Goal: Information Seeking & Learning: Find specific fact

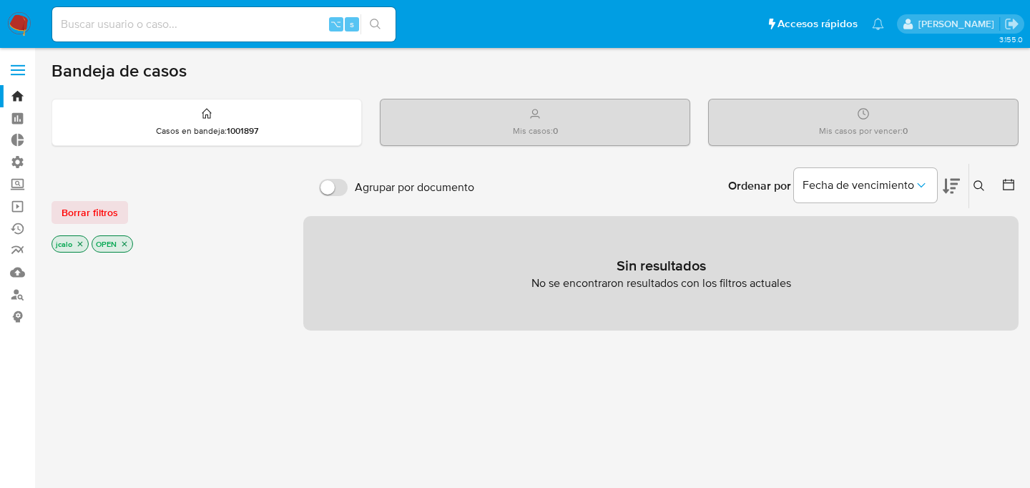
click at [139, 24] on input at bounding box center [223, 24] width 343 height 19
paste input "487698330"
type input "487698330"
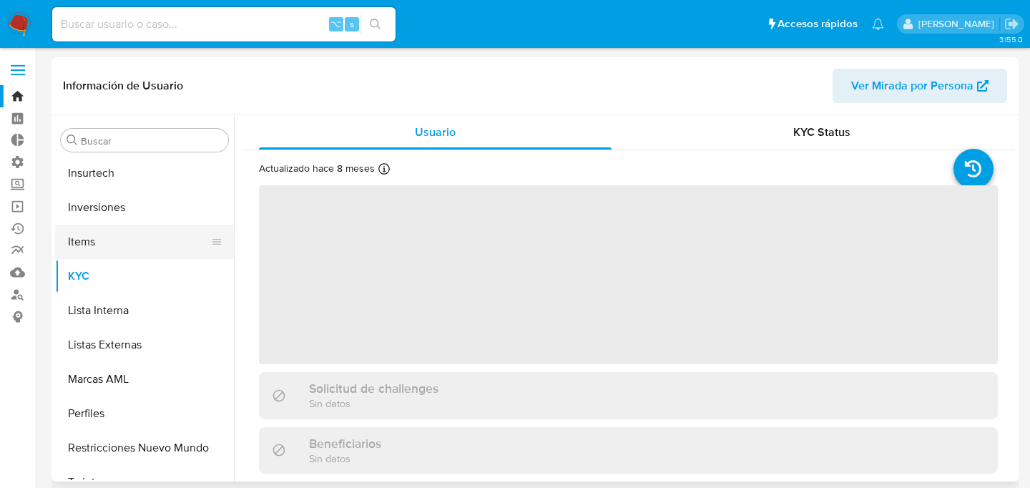
scroll to position [673, 0]
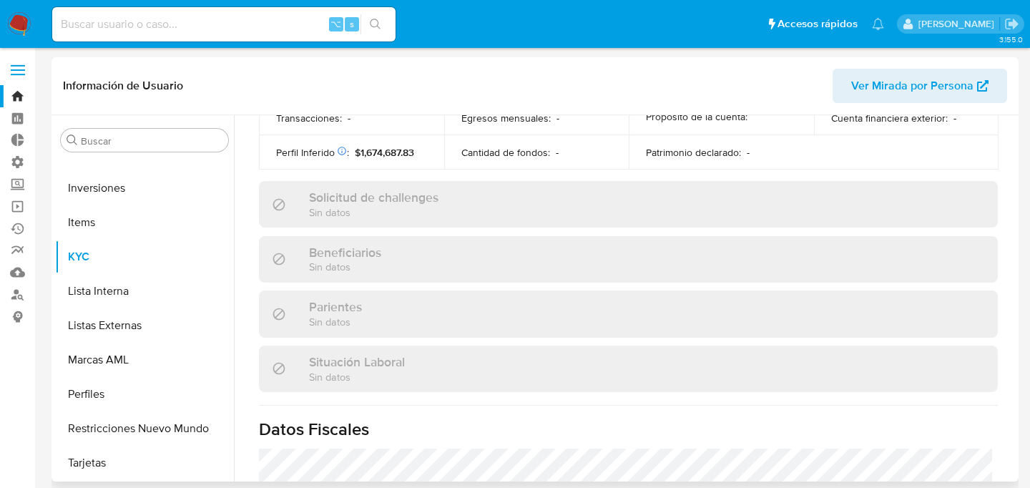
select select "10"
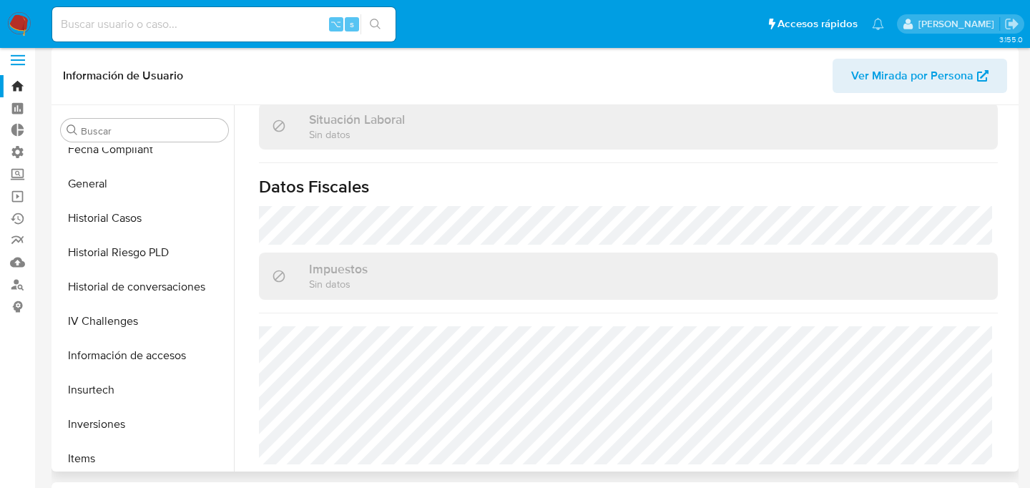
scroll to position [0, 0]
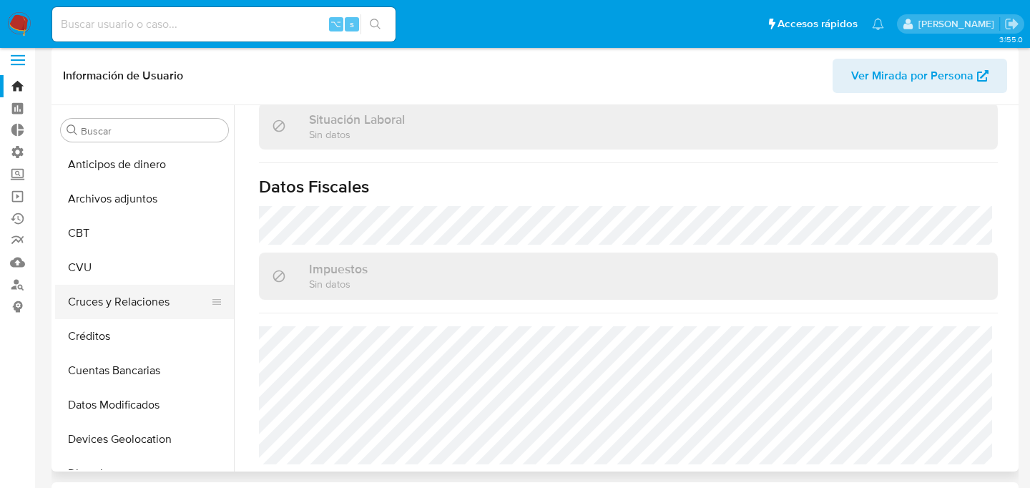
click at [139, 305] on button "Cruces y Relaciones" at bounding box center [138, 302] width 167 height 34
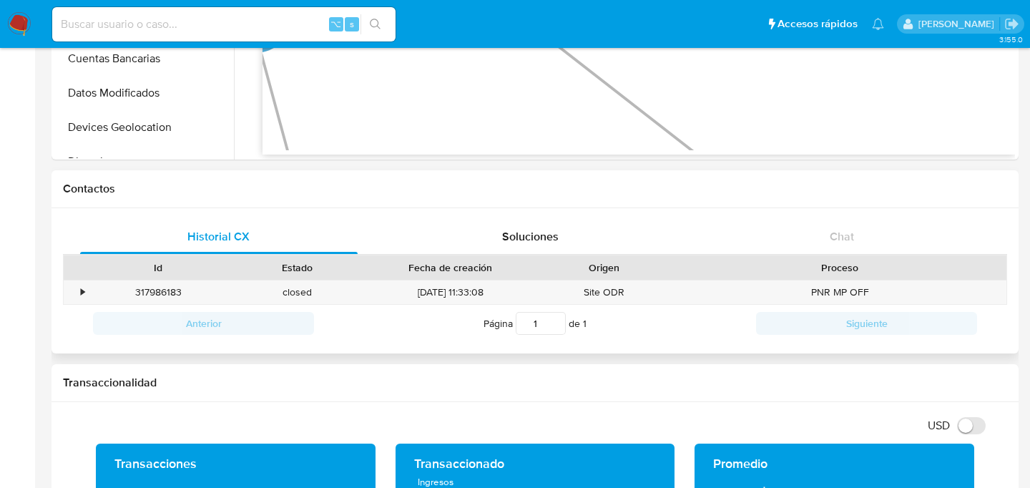
scroll to position [119, 0]
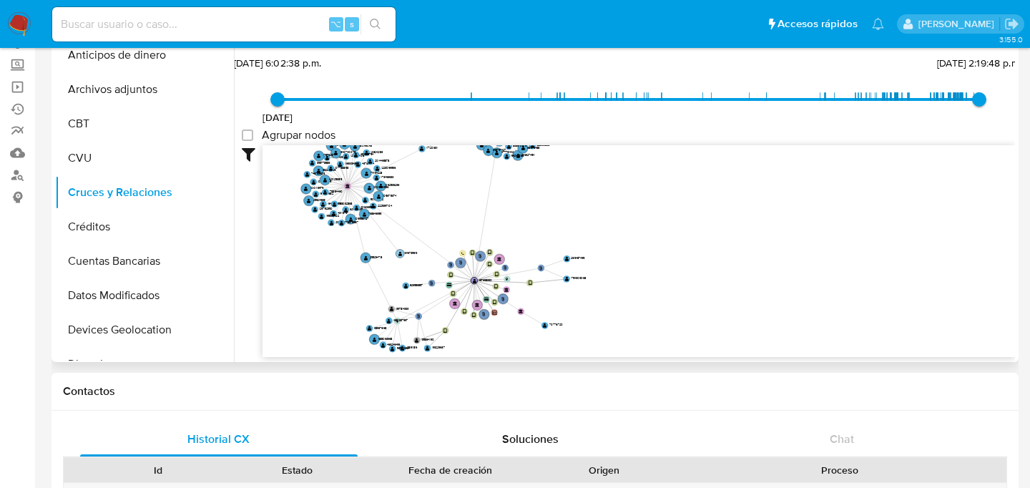
drag, startPoint x: 373, startPoint y: 218, endPoint x: 433, endPoint y: 255, distance: 70.0
click at [418, 255] on text "1346735919" at bounding box center [411, 252] width 14 height 4
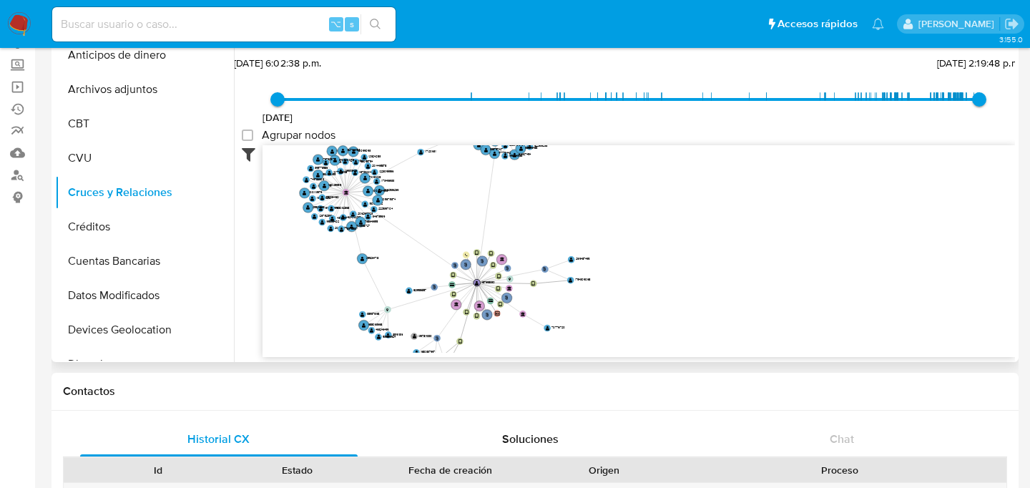
click at [251, 159] on icon at bounding box center [252, 153] width 21 height 17
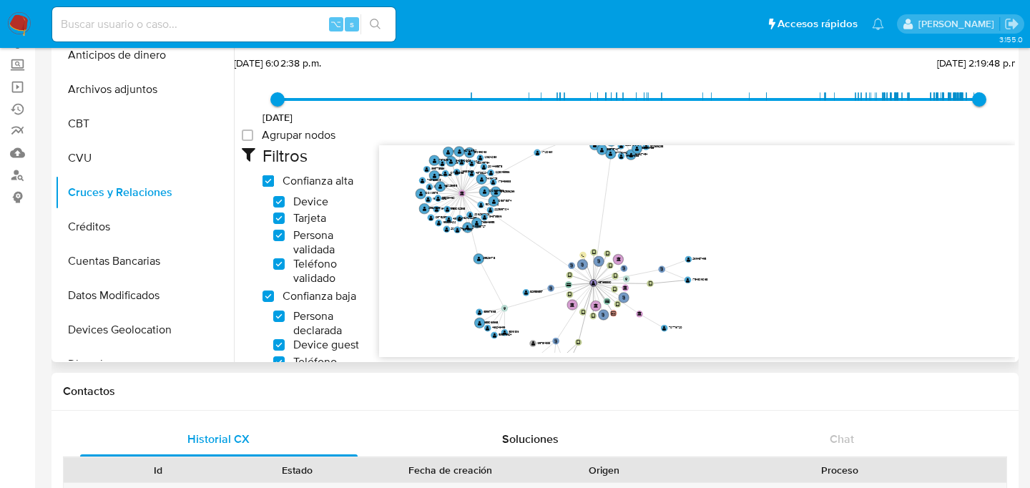
click at [272, 179] on high_trust "Confianza alta" at bounding box center [267, 180] width 11 height 11
checkbox high_trust "false"
checkbox input "false"
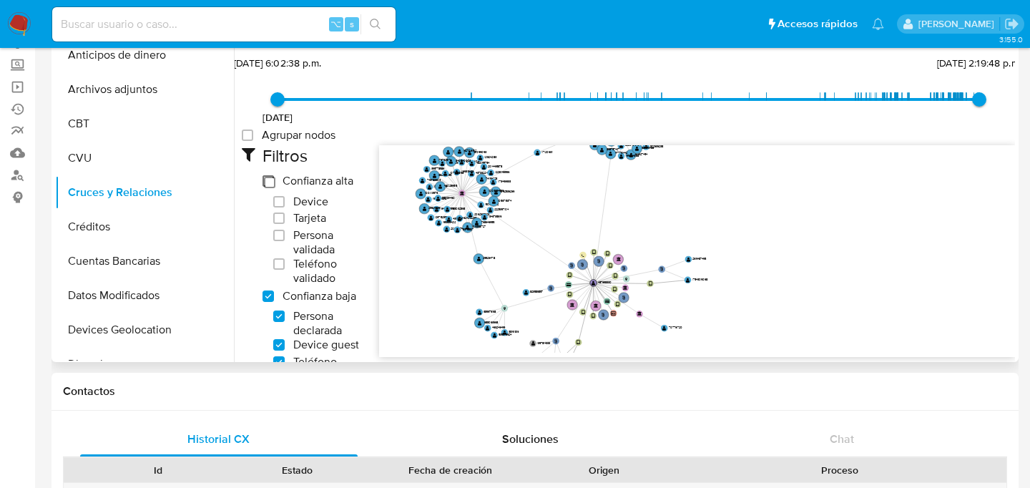
checkbox input "false"
click at [270, 299] on low_trust "Confianza baja" at bounding box center [267, 295] width 11 height 11
checkbox low_trust "false"
checkbox input "false"
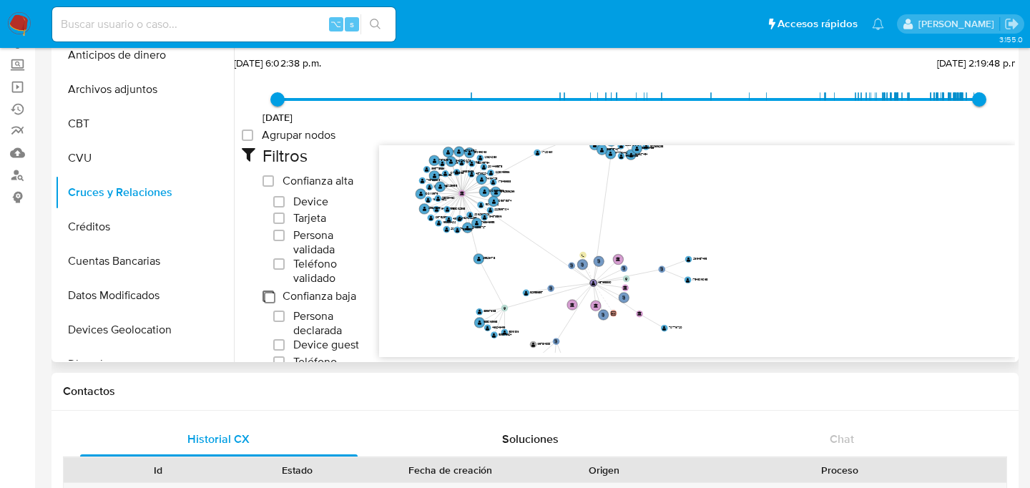
checkbox input "false"
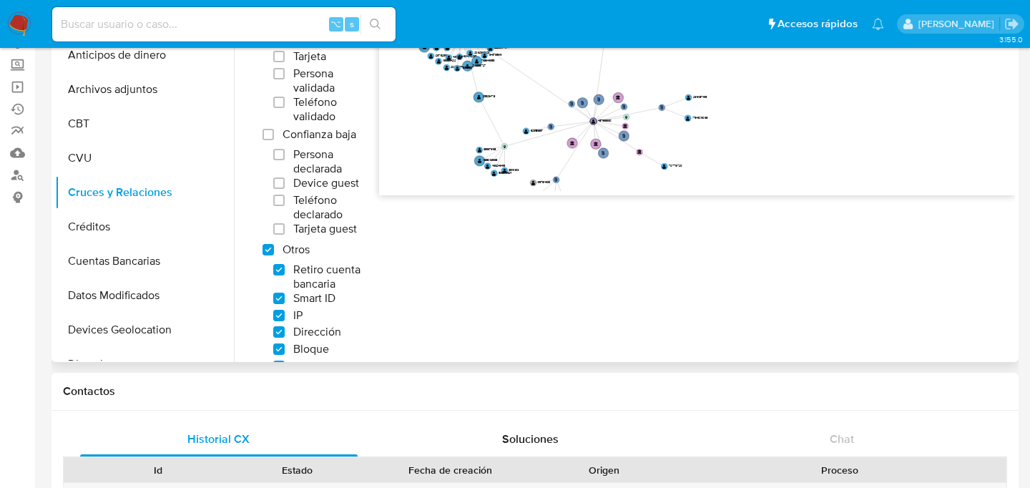
click at [267, 260] on div "Filtros Confianza alta Device Tarjeta Persona validada Teléfono validado Confia…" at bounding box center [313, 237] width 102 height 507
click at [267, 244] on others "Otros" at bounding box center [267, 249] width 11 height 11
checkbox others "false"
checkbox input "false"
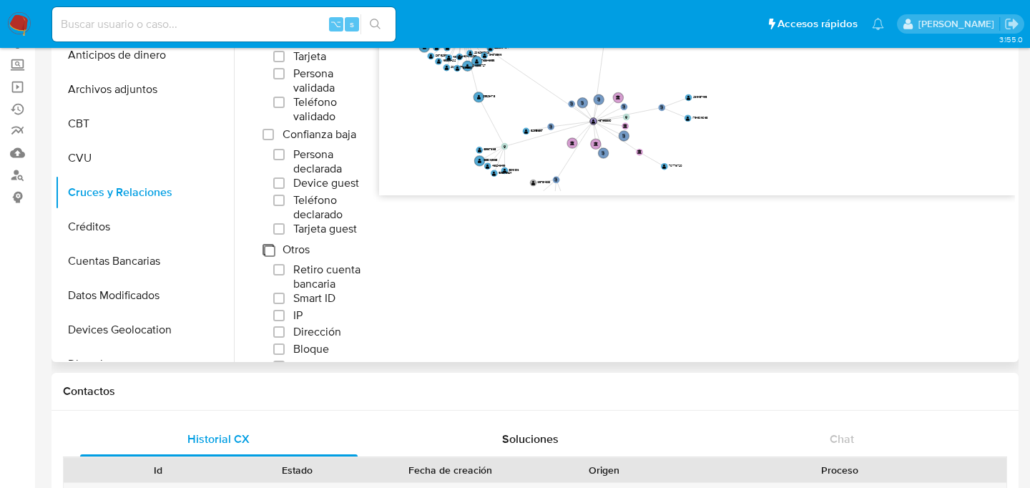
checkbox input "false"
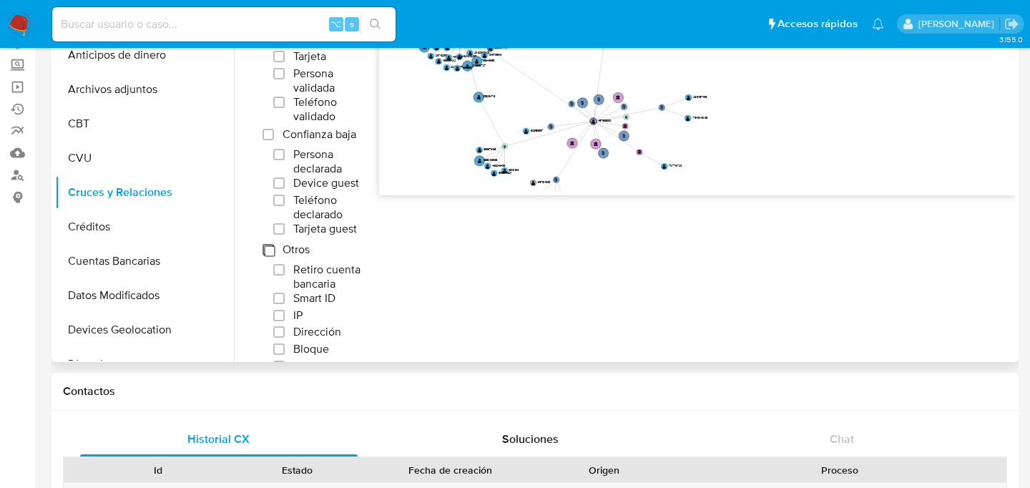
checkbox input "false"
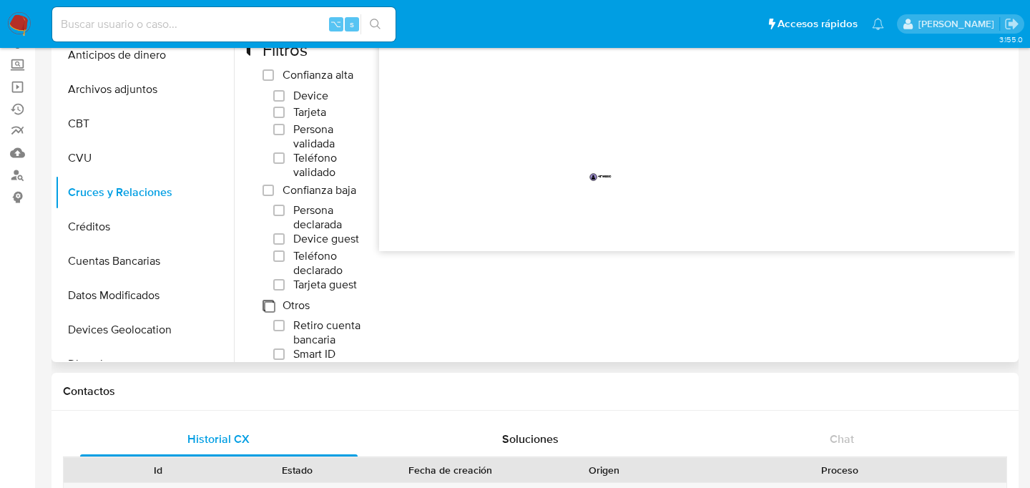
scroll to position [0, 0]
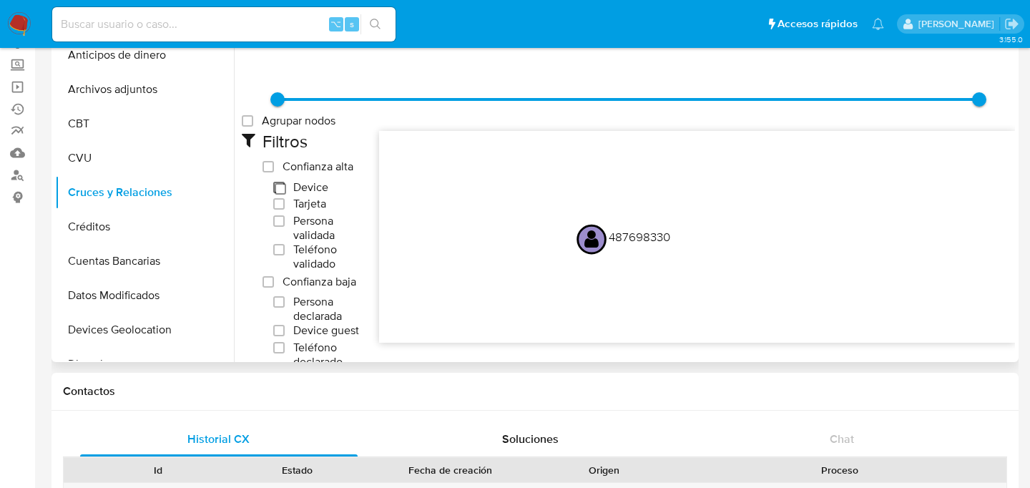
click at [282, 182] on input "Device" at bounding box center [278, 187] width 11 height 11
checkbox input "true"
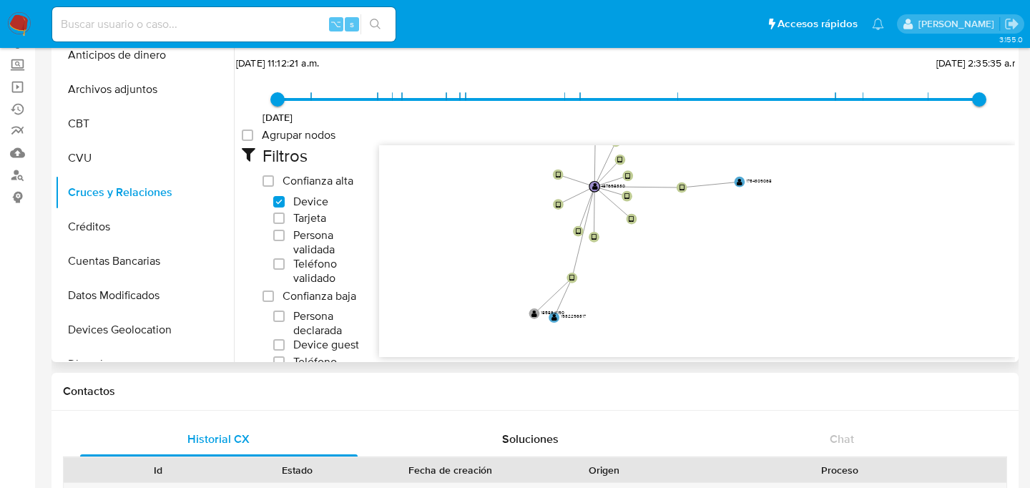
drag, startPoint x: 613, startPoint y: 253, endPoint x: 676, endPoint y: 262, distance: 64.3
click at [676, 262] on icon "user-487698330  487698330 phone-70cb5b975bf176b460e186fc0fd5cdc5  phone-70cb5…" at bounding box center [697, 248] width 636 height 207
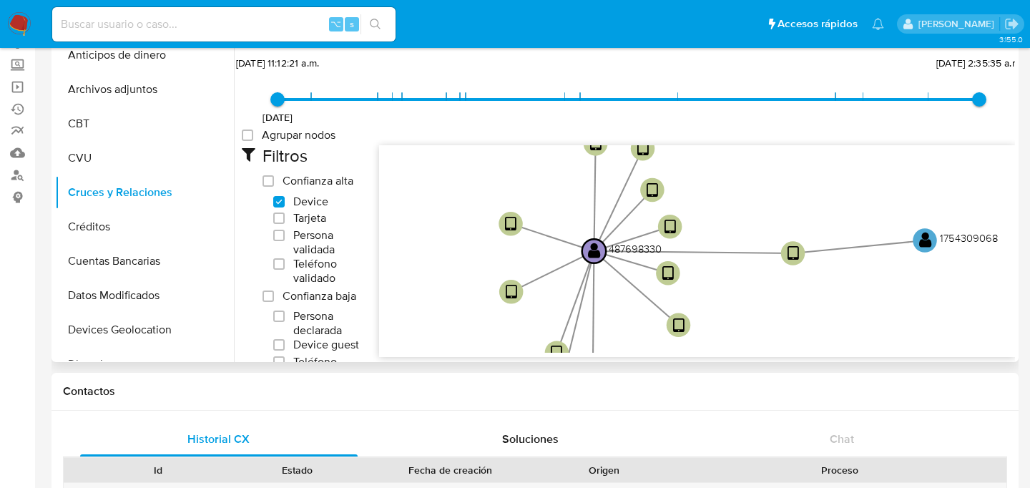
drag, startPoint x: 682, startPoint y: 275, endPoint x: 764, endPoint y: 353, distance: 113.3
click at [764, 353] on div "user-487698330  487698330 phone-70cb5b975bf176b460e186fc0fd5cdc5  phone-70cb5…" at bounding box center [697, 251] width 636 height 212
click at [593, 252] on text "" at bounding box center [594, 251] width 13 height 17
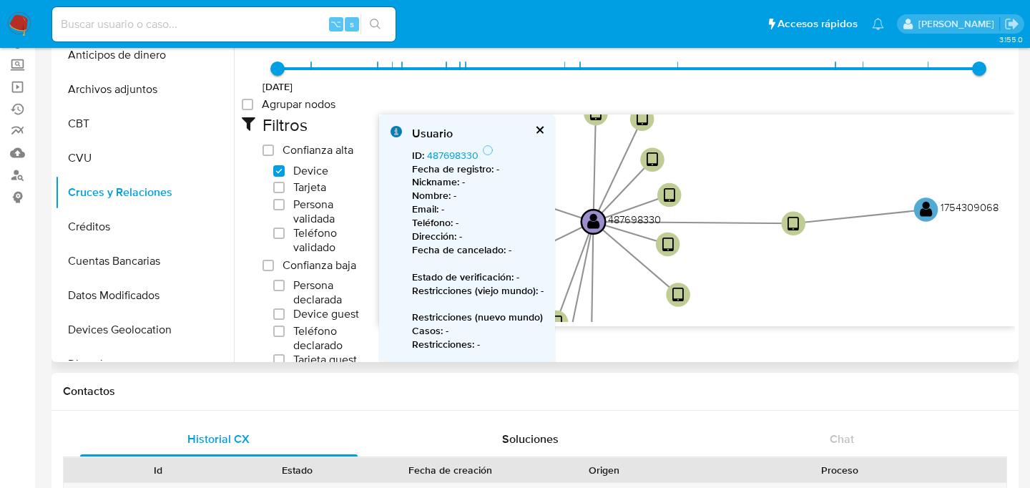
scroll to position [24, 0]
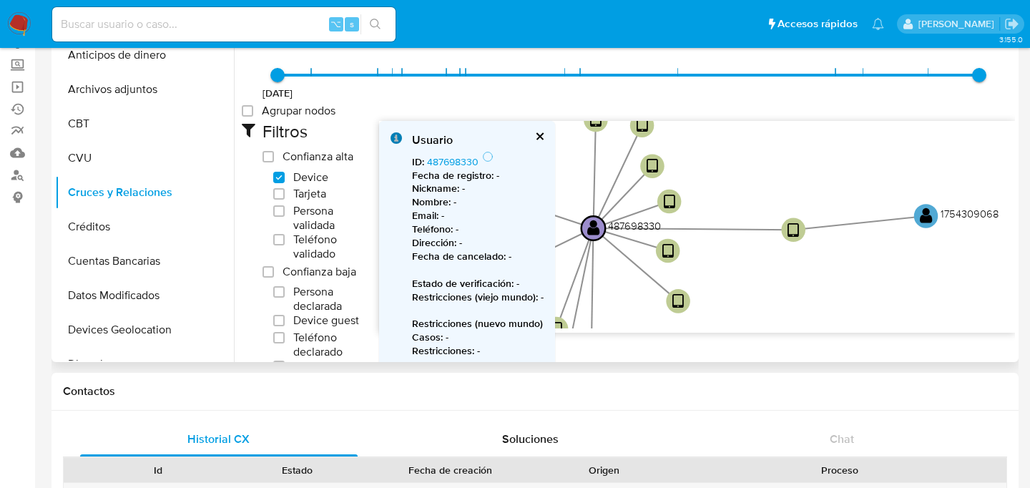
click at [538, 132] on button "cerrar" at bounding box center [538, 136] width 9 height 9
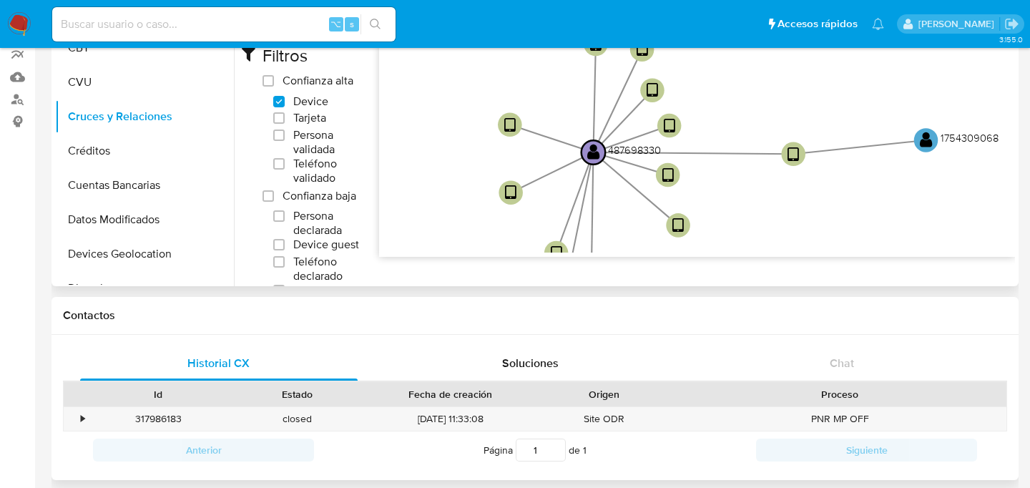
scroll to position [0, 0]
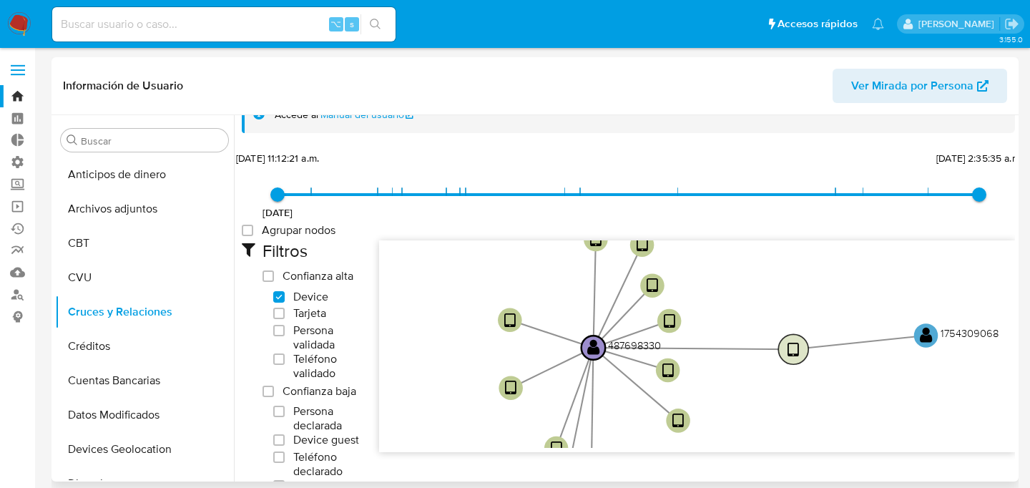
click at [794, 349] on text "" at bounding box center [792, 349] width 11 height 17
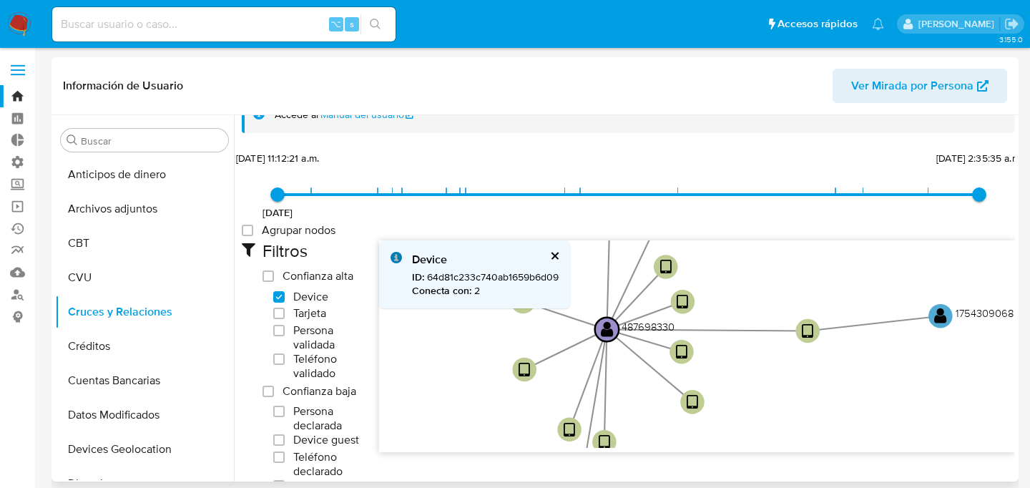
drag, startPoint x: 749, startPoint y: 315, endPoint x: 764, endPoint y: 296, distance: 23.9
click at [764, 296] on icon "user-487698330  487698330 phone-70cb5b975bf176b460e186fc0fd5cdc5  phone-70cb5…" at bounding box center [697, 343] width 636 height 207
click at [554, 254] on button "cerrar" at bounding box center [553, 255] width 9 height 9
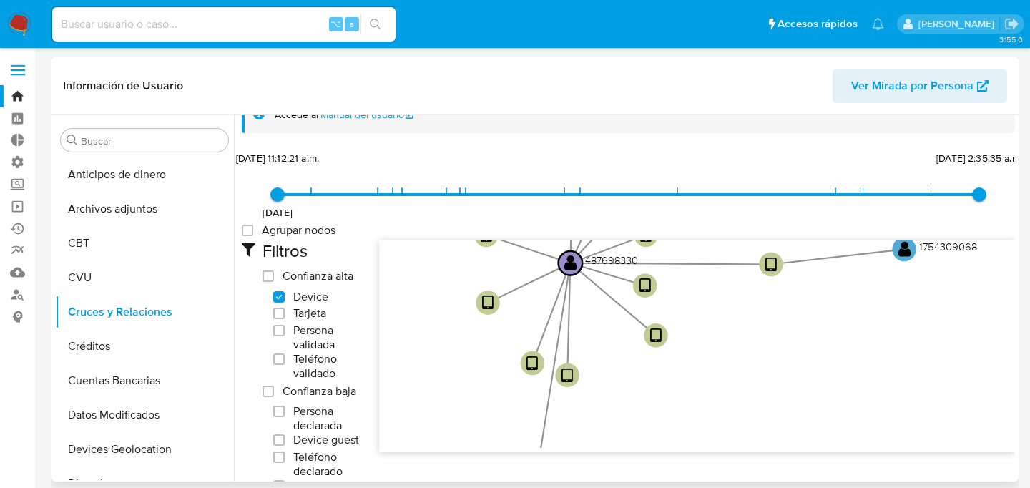
drag, startPoint x: 572, startPoint y: 297, endPoint x: 534, endPoint y: 231, distance: 76.5
click at [534, 231] on div "25/6/2021 25/6/2021, 11:12:21 a.m. 20/3/2025, 2:35:35 a.m. Agrupar nodos Filtro…" at bounding box center [628, 447] width 773 height 599
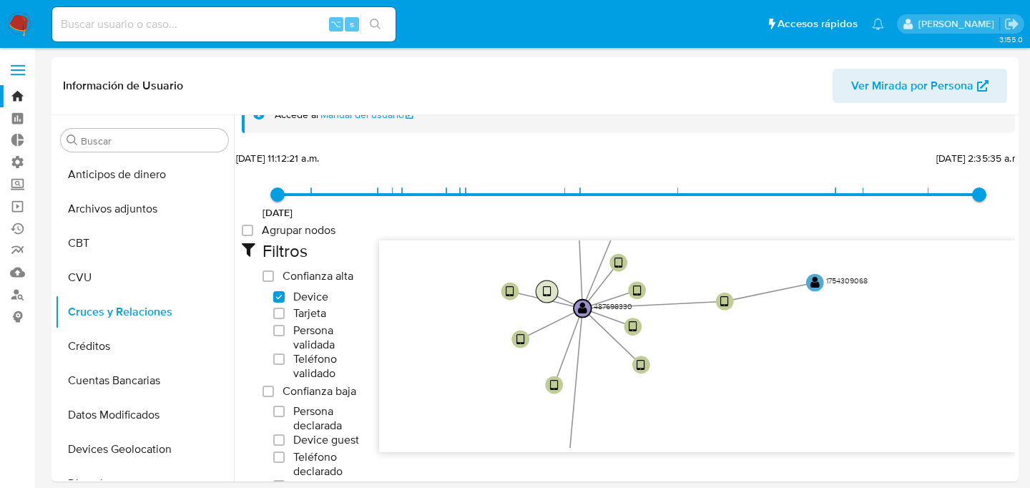
drag, startPoint x: 561, startPoint y: 388, endPoint x: 520, endPoint y: 274, distance: 121.7
click at [536, 280] on circle at bounding box center [547, 291] width 22 height 22
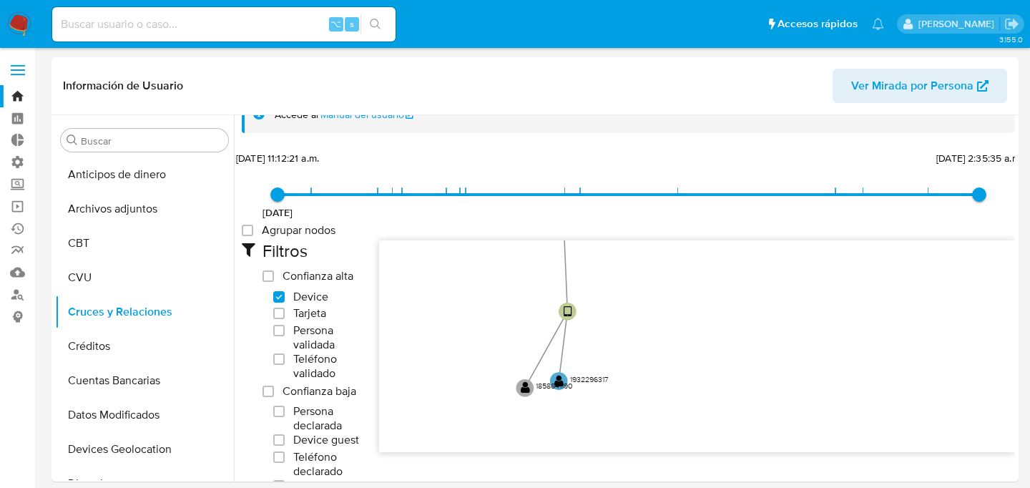
drag, startPoint x: 661, startPoint y: 398, endPoint x: 639, endPoint y: 246, distance: 153.3
click at [639, 246] on icon "user-487698330  487698330 phone-70cb5b975bf176b460e186fc0fd5cdc5  phone-70cb5…" at bounding box center [697, 343] width 636 height 207
click at [565, 377] on text "" at bounding box center [562, 380] width 9 height 13
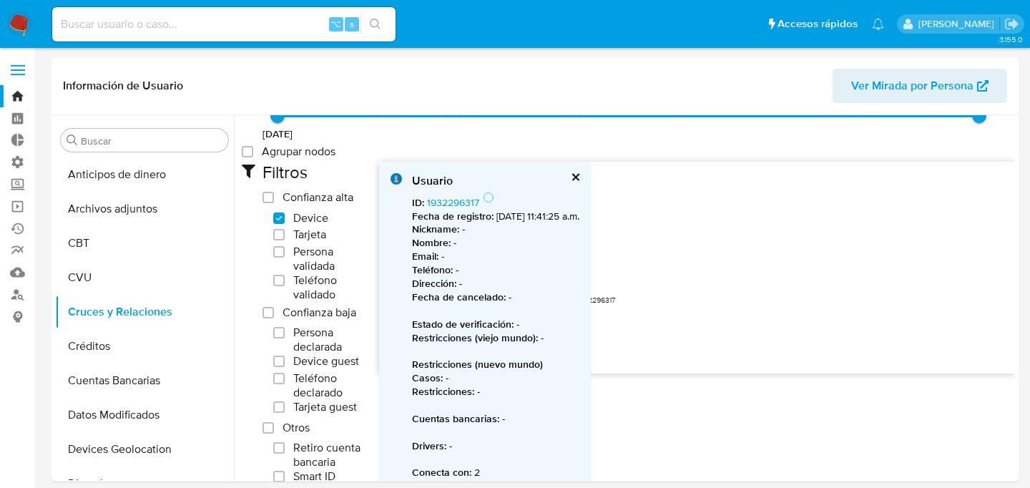
scroll to position [41, 0]
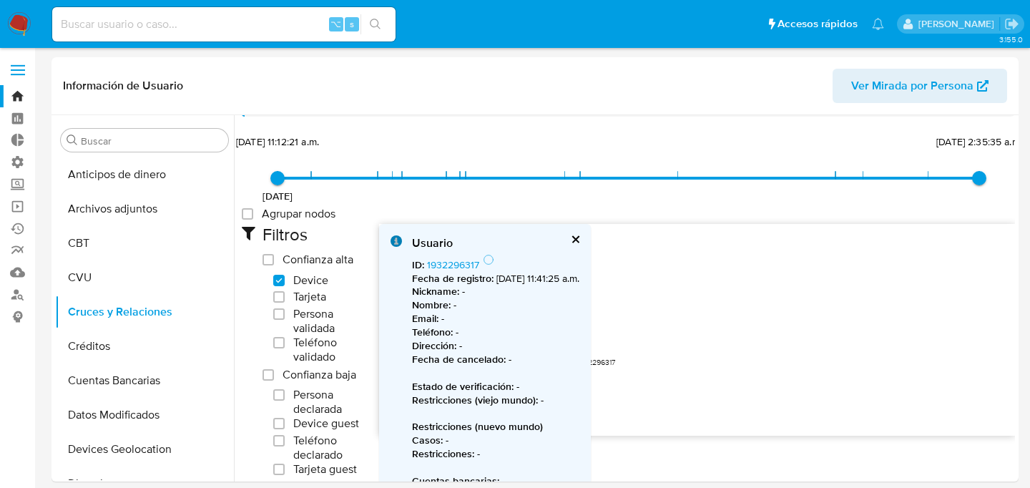
click at [591, 243] on div "Usuario ID : 1932296317 Fecha de registro : 6/8/2024, 11:41:25 a.m. Nickname : …" at bounding box center [485, 388] width 212 height 329
click at [579, 241] on button "cerrar" at bounding box center [574, 239] width 9 height 9
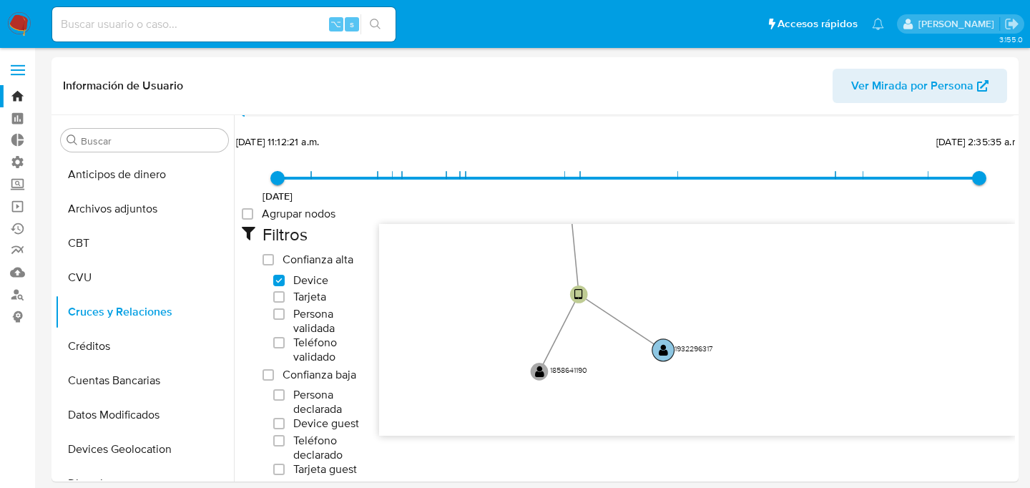
drag, startPoint x: 563, startPoint y: 361, endPoint x: 699, endPoint y: 326, distance: 140.3
click at [668, 344] on text "" at bounding box center [663, 350] width 9 height 13
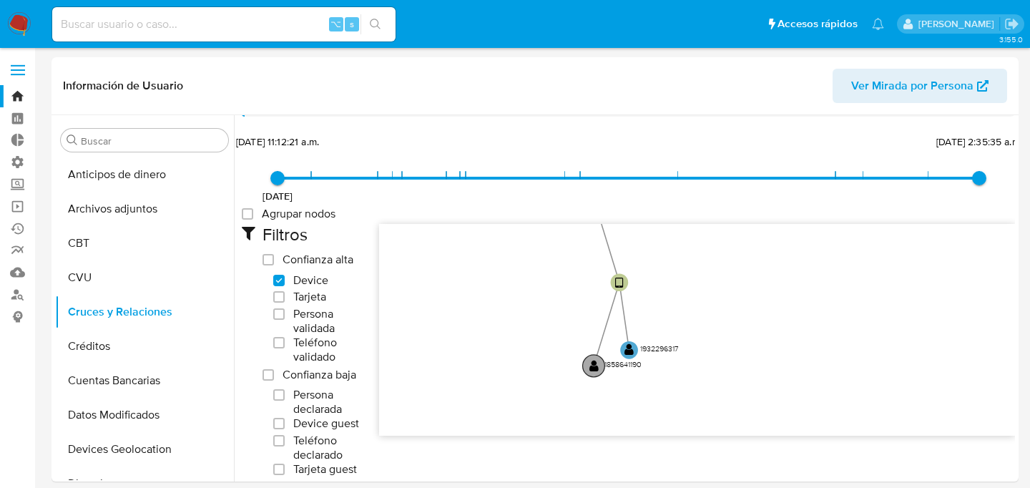
drag, startPoint x: 596, startPoint y: 365, endPoint x: 544, endPoint y: 312, distance: 73.3
click at [589, 360] on text "" at bounding box center [593, 366] width 9 height 13
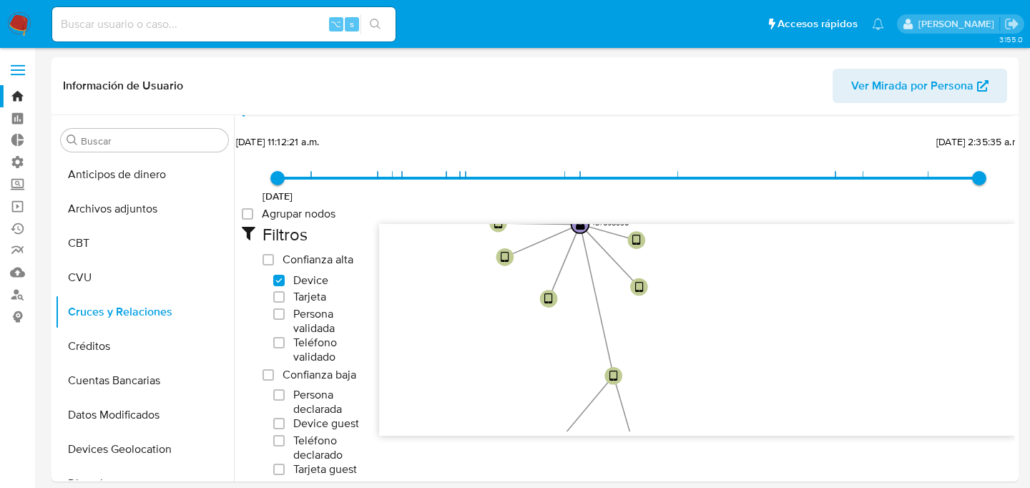
drag, startPoint x: 656, startPoint y: 299, endPoint x: 656, endPoint y: 395, distance: 95.8
click at [656, 395] on icon "user-487698330  487698330 phone-70cb5b975bf176b460e186fc0fd5cdc5  phone-70cb5…" at bounding box center [697, 327] width 636 height 207
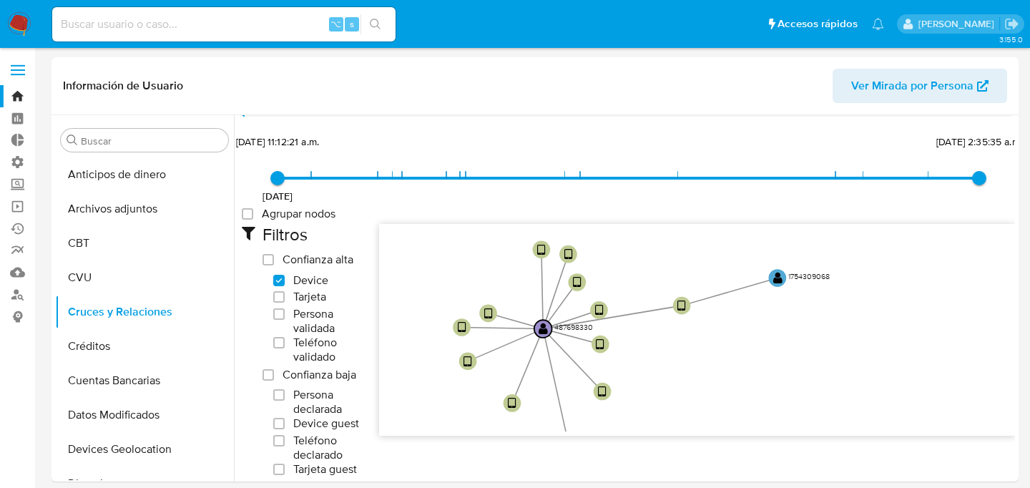
drag, startPoint x: 665, startPoint y: 380, endPoint x: 628, endPoint y: 481, distance: 107.5
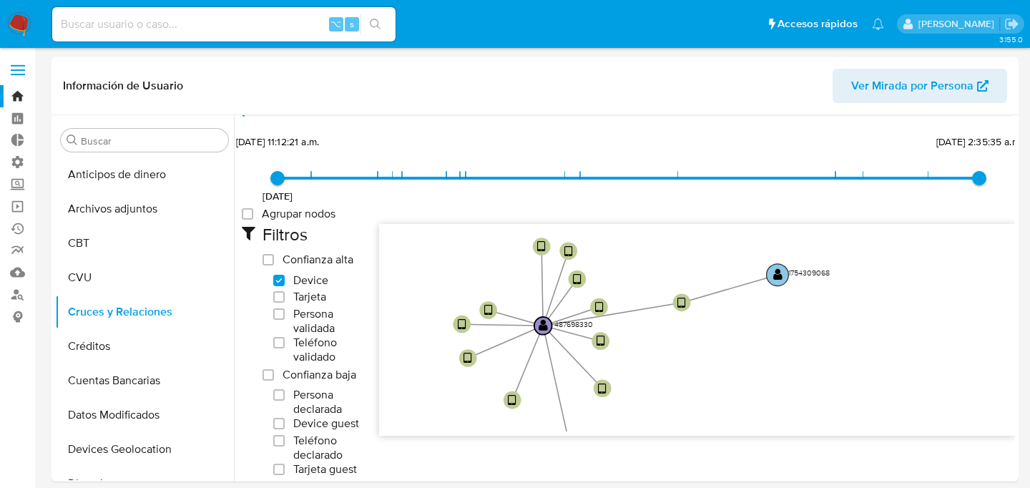
click at [774, 272] on text "" at bounding box center [777, 274] width 9 height 13
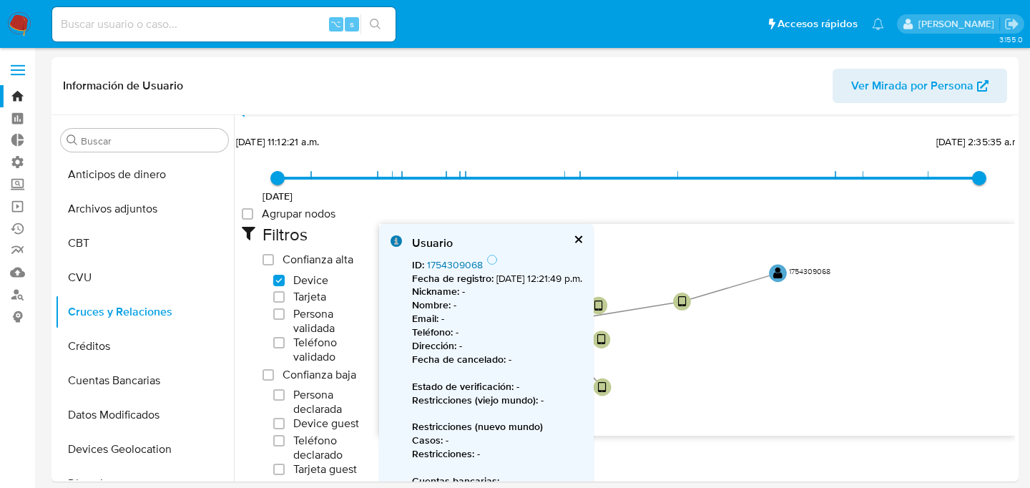
click at [472, 267] on link "1754309068" at bounding box center [455, 264] width 56 height 14
click at [642, 330] on icon "user-487698330  487698330 phone-70cb5b975bf176b460e186fc0fd5cdc5  phone-70cb5…" at bounding box center [697, 327] width 636 height 207
click at [582, 236] on button "cerrar" at bounding box center [577, 239] width 9 height 9
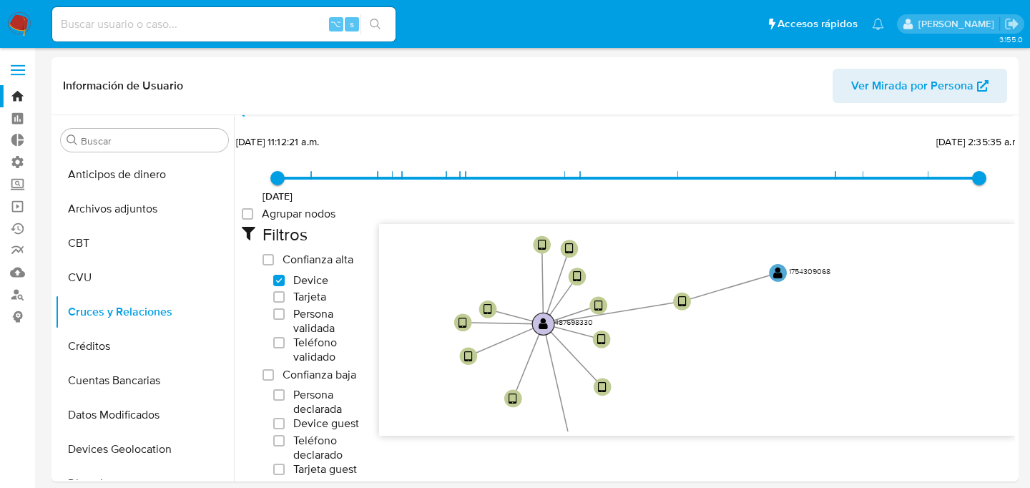
click at [539, 325] on text "" at bounding box center [542, 323] width 9 height 13
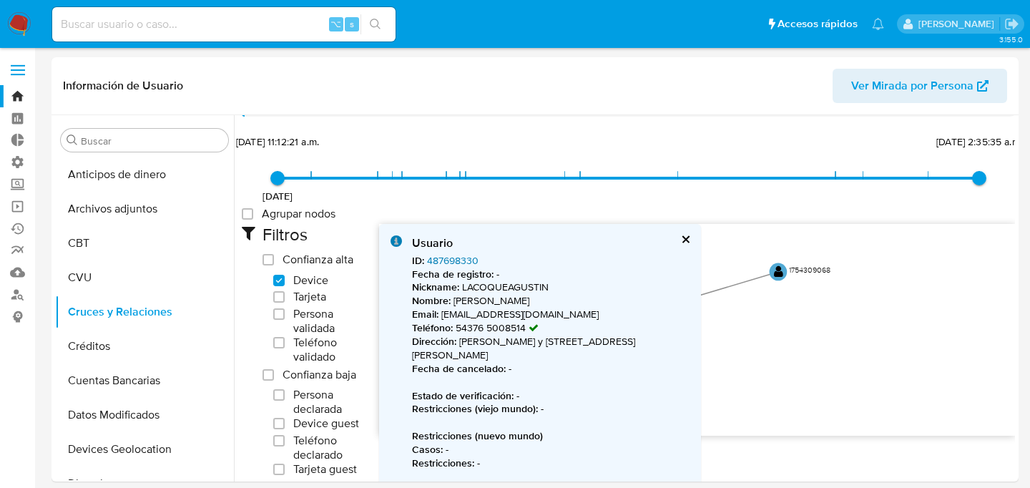
click at [458, 259] on link "487698330" at bounding box center [452, 260] width 51 height 14
click at [686, 235] on button "cerrar" at bounding box center [684, 239] width 9 height 9
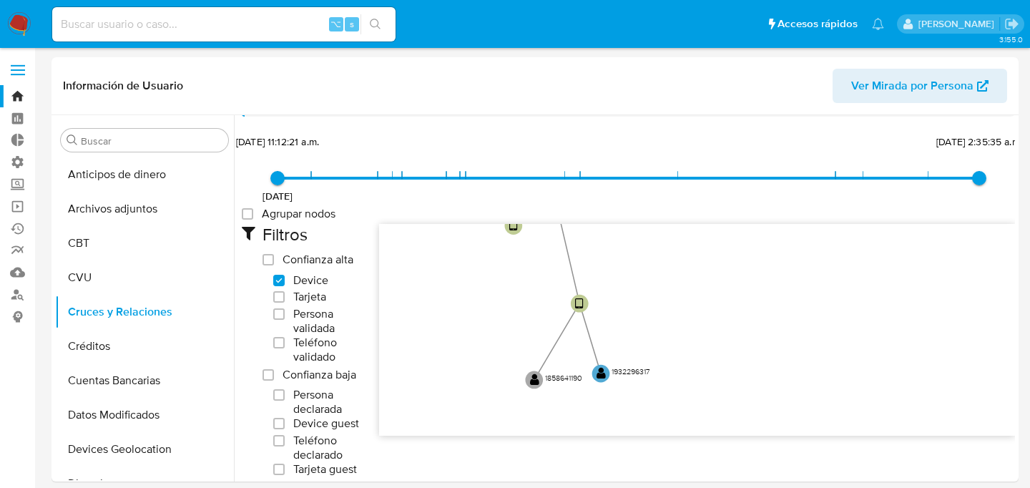
drag, startPoint x: 699, startPoint y: 410, endPoint x: 699, endPoint y: 238, distance: 172.3
click at [699, 238] on icon "user-487698330  487698330 phone-70cb5b975bf176b460e186fc0fd5cdc5  phone-70cb5…" at bounding box center [697, 327] width 636 height 207
click at [604, 372] on g "user-1932296317  1932296317" at bounding box center [620, 374] width 61 height 22
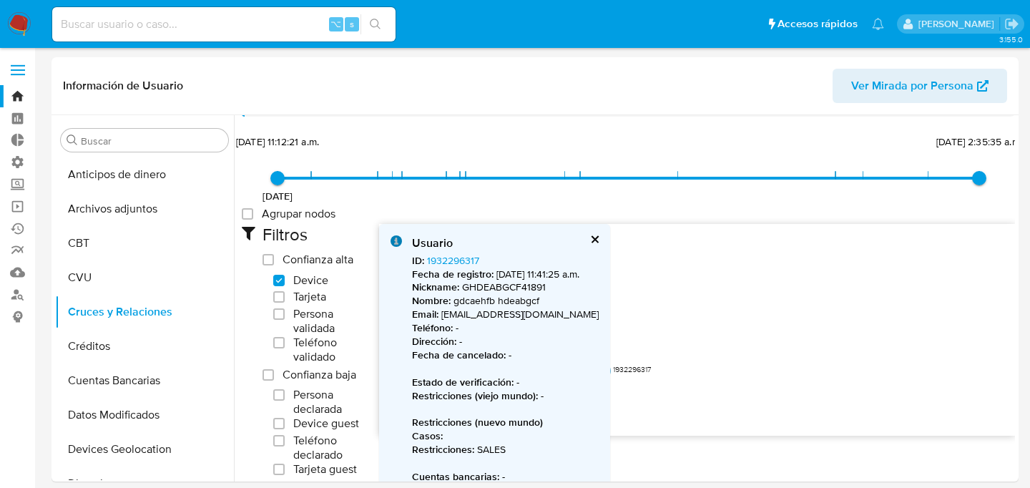
click at [455, 267] on b "Fecha de registro :" at bounding box center [453, 274] width 82 height 14
click at [453, 260] on link "1932296317" at bounding box center [453, 260] width 52 height 14
click at [687, 257] on icon "user-487698330  487698330 phone-70cb5b975bf176b460e186fc0fd5cdc5  phone-70cb5…" at bounding box center [697, 327] width 636 height 207
click at [623, 305] on icon "user-487698330  487698330 phone-70cb5b975bf176b460e186fc0fd5cdc5  phone-70cb5…" at bounding box center [697, 327] width 636 height 207
click at [636, 299] on icon "user-487698330  487698330 phone-70cb5b975bf176b460e186fc0fd5cdc5  phone-70cb5…" at bounding box center [697, 327] width 636 height 207
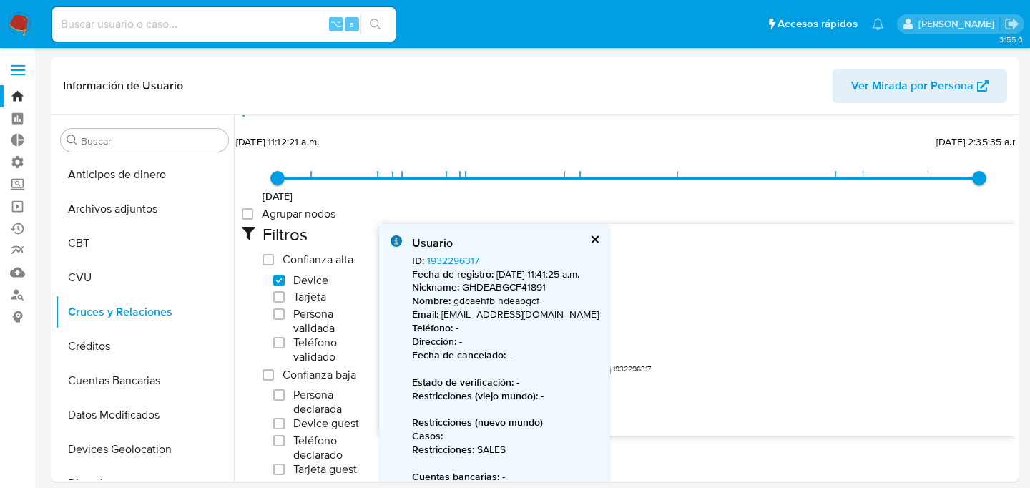
click at [588, 245] on div "Usuario" at bounding box center [505, 243] width 187 height 16
click at [583, 239] on div "Usuario" at bounding box center [505, 243] width 187 height 16
click at [589, 236] on button "cerrar" at bounding box center [593, 239] width 9 height 9
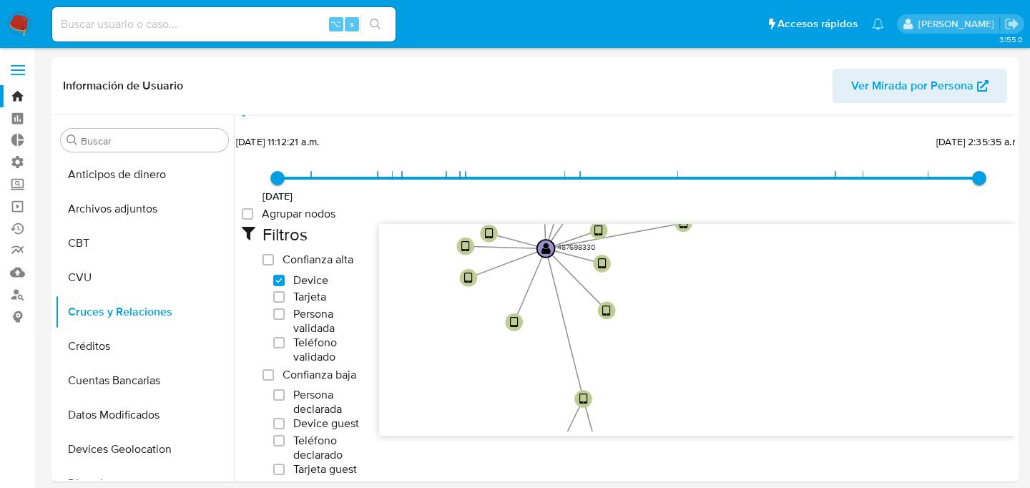
drag, startPoint x: 634, startPoint y: 265, endPoint x: 634, endPoint y: 363, distance: 97.2
click at [634, 363] on icon "user-487698330  487698330 phone-70cb5b975bf176b460e186fc0fd5cdc5  phone-70cb5…" at bounding box center [697, 327] width 636 height 207
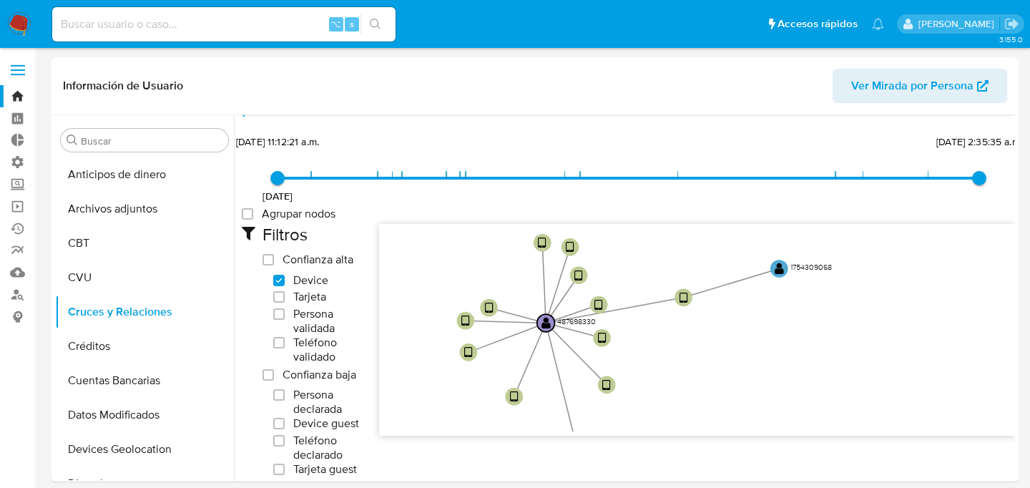
drag, startPoint x: 649, startPoint y: 302, endPoint x: 649, endPoint y: 378, distance: 75.1
click at [649, 378] on icon "user-487698330  487698330 phone-70cb5b975bf176b460e186fc0fd5cdc5  phone-70cb5…" at bounding box center [697, 327] width 636 height 207
click at [681, 298] on text "" at bounding box center [683, 298] width 9 height 13
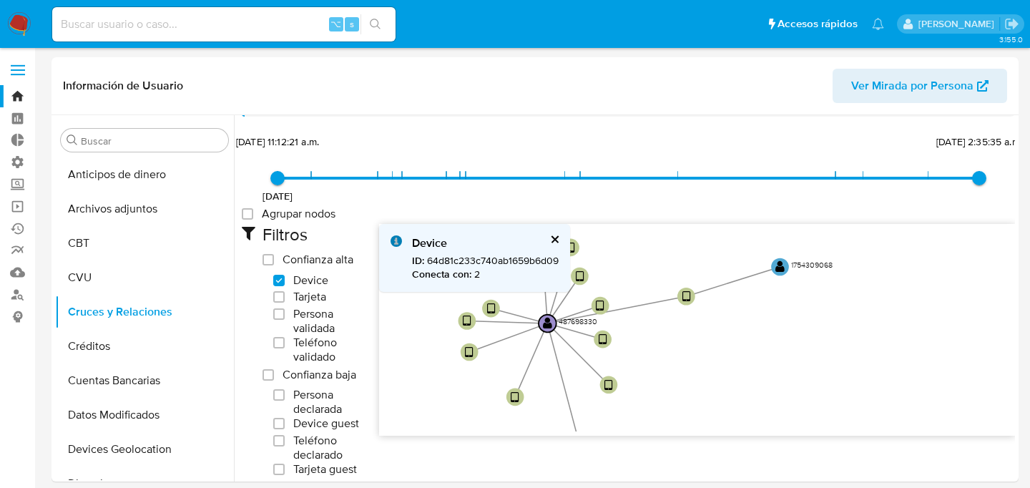
click at [552, 233] on div "Device ID : 64d81c233c740ab1659b6d09 Conecta con : 2" at bounding box center [474, 258] width 191 height 68
click at [558, 228] on div "Device ID : 64d81c233c740ab1659b6d09 Conecta con : 2" at bounding box center [474, 258] width 191 height 68
click at [556, 236] on button "cerrar" at bounding box center [553, 239] width 9 height 9
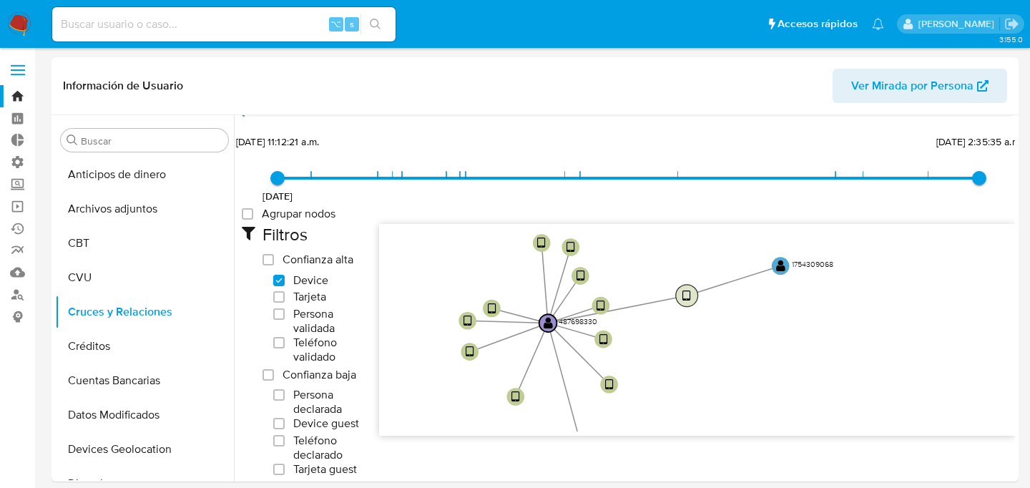
click at [682, 293] on text "" at bounding box center [686, 296] width 9 height 13
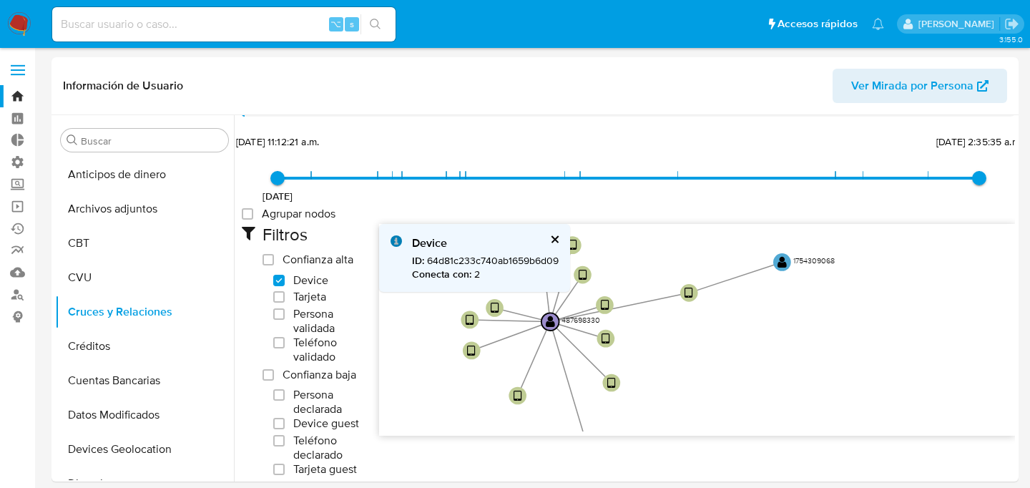
click at [555, 240] on button "cerrar" at bounding box center [553, 239] width 9 height 9
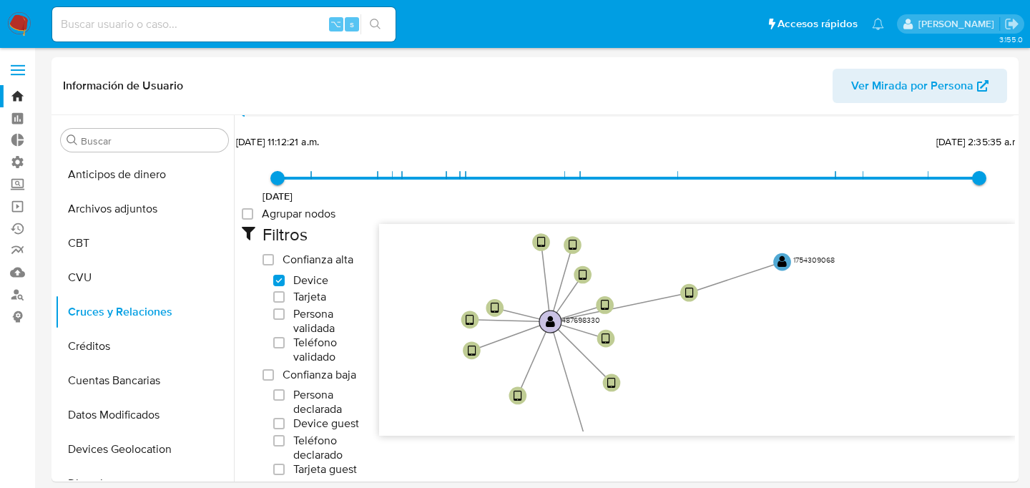
click at [548, 322] on text "" at bounding box center [550, 321] width 9 height 13
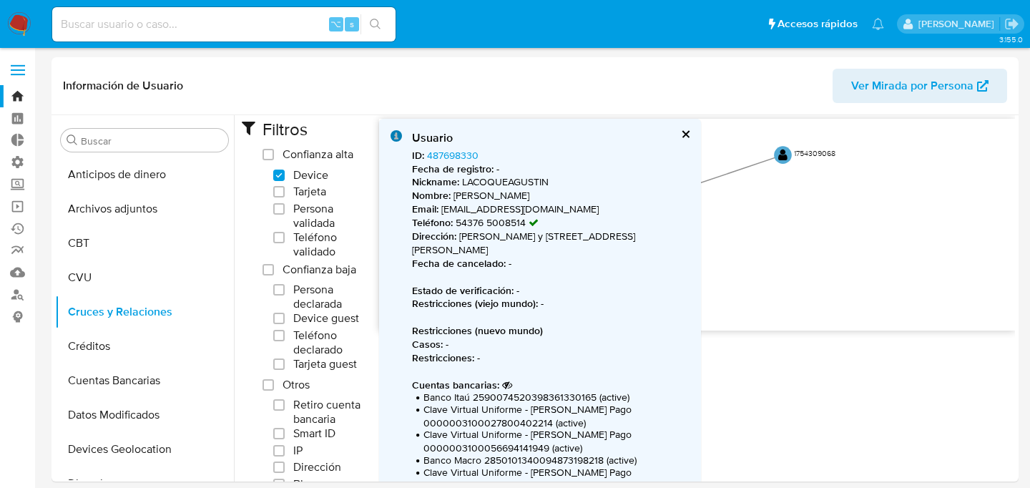
scroll to position [162, 0]
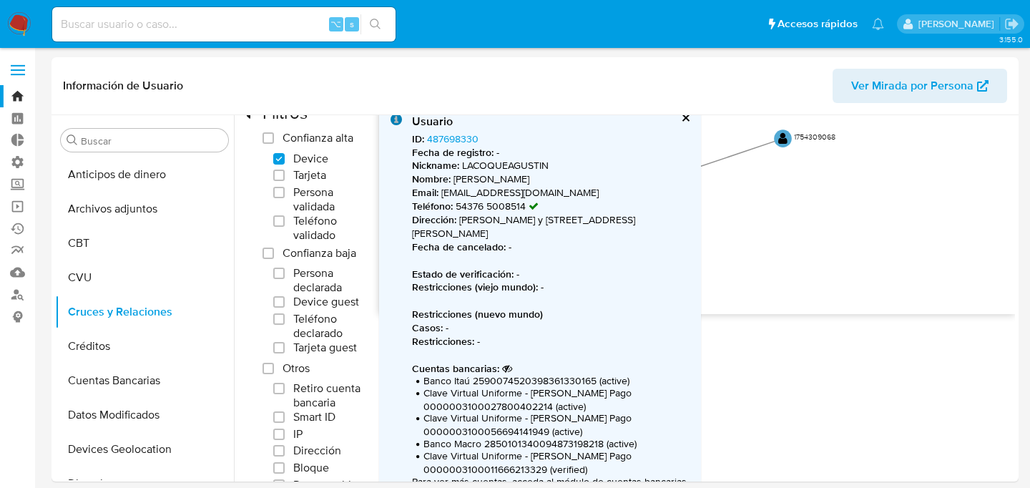
click at [503, 372] on icon at bounding box center [507, 368] width 10 height 10
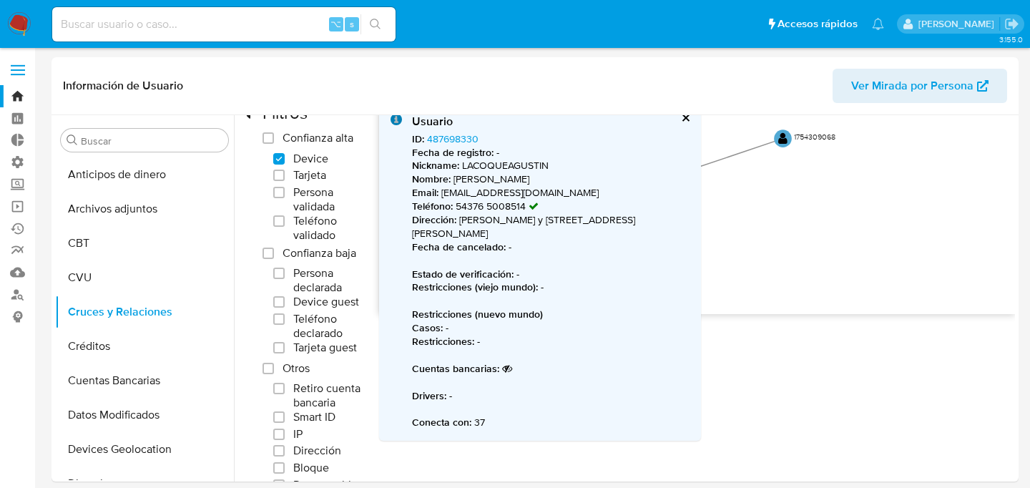
scroll to position [134, 0]
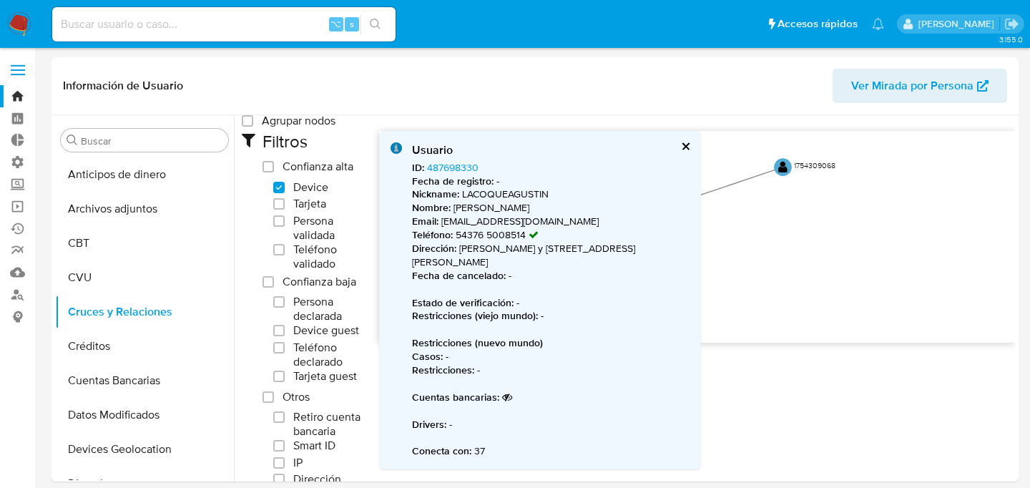
click at [764, 220] on icon "user-487698330  487698330 phone-70cb5b975bf176b460e186fc0fd5cdc5  phone-70cb5…" at bounding box center [697, 234] width 636 height 207
click at [680, 144] on button "cerrar" at bounding box center [684, 146] width 9 height 9
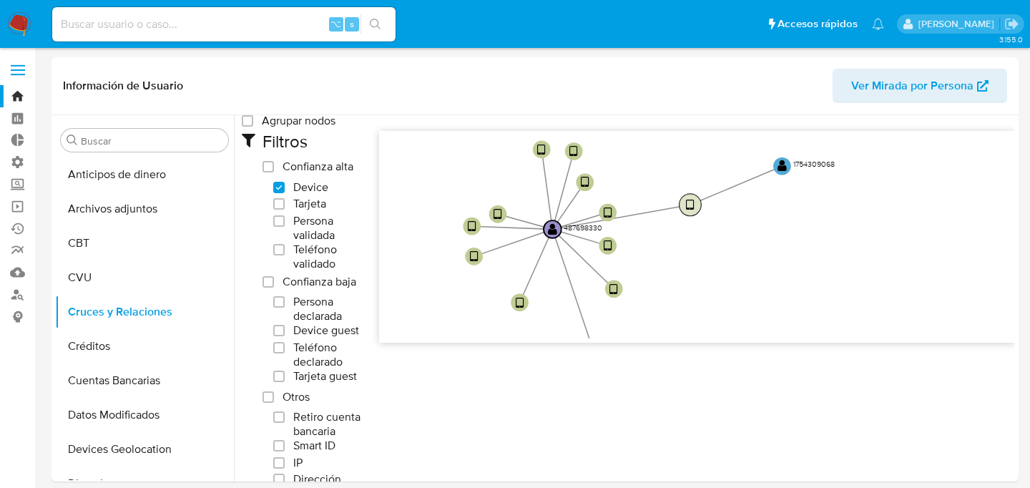
drag, startPoint x: 689, startPoint y: 196, endPoint x: 689, endPoint y: 216, distance: 20.0
click at [689, 212] on text "" at bounding box center [690, 205] width 9 height 13
click at [787, 162] on text "" at bounding box center [783, 165] width 9 height 13
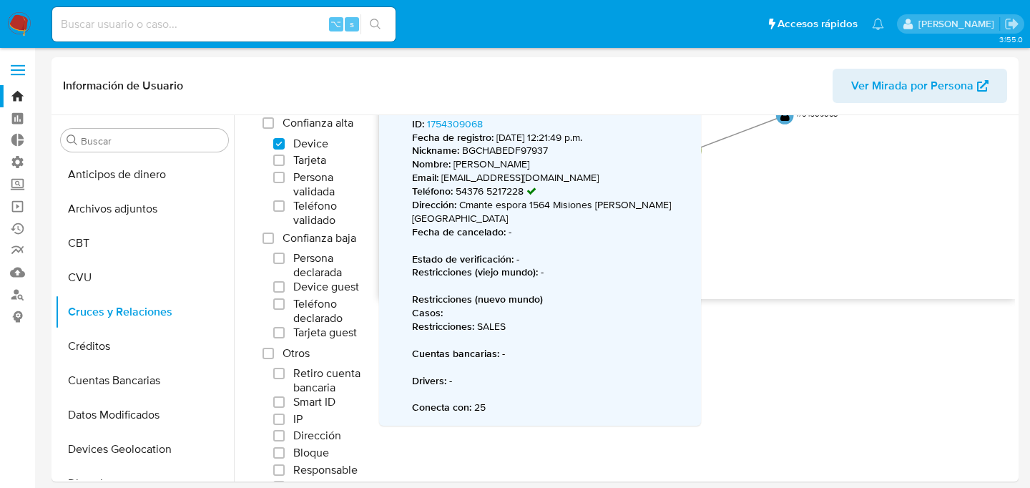
scroll to position [124, 0]
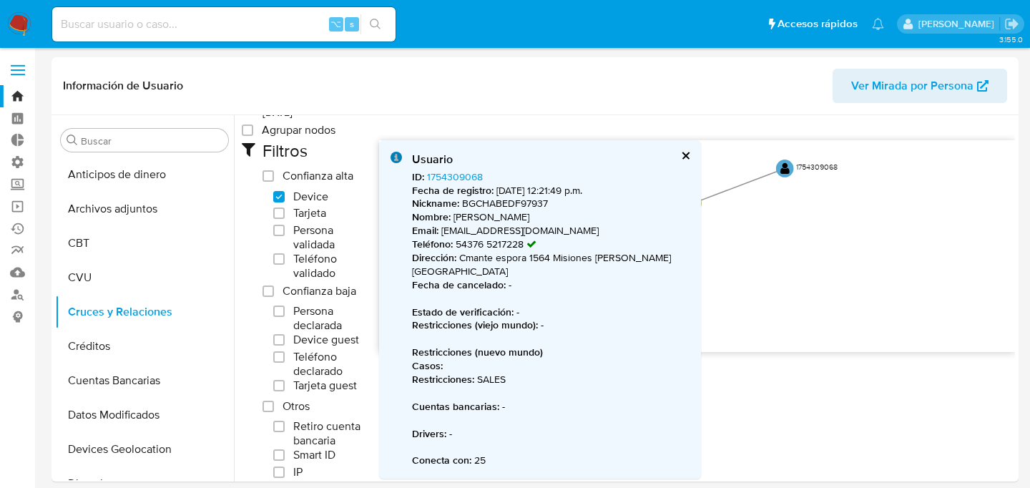
click at [680, 154] on button "cerrar" at bounding box center [684, 155] width 9 height 9
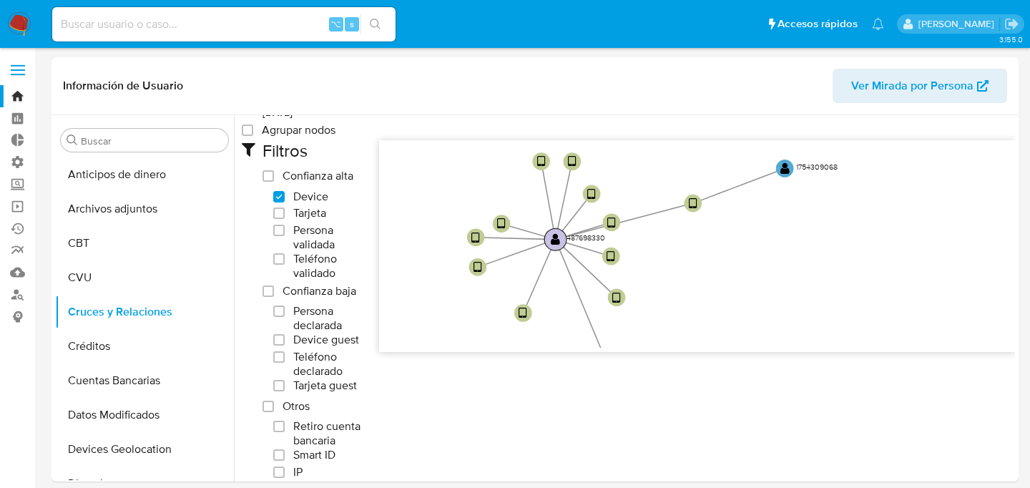
click at [551, 239] on text "" at bounding box center [555, 239] width 9 height 13
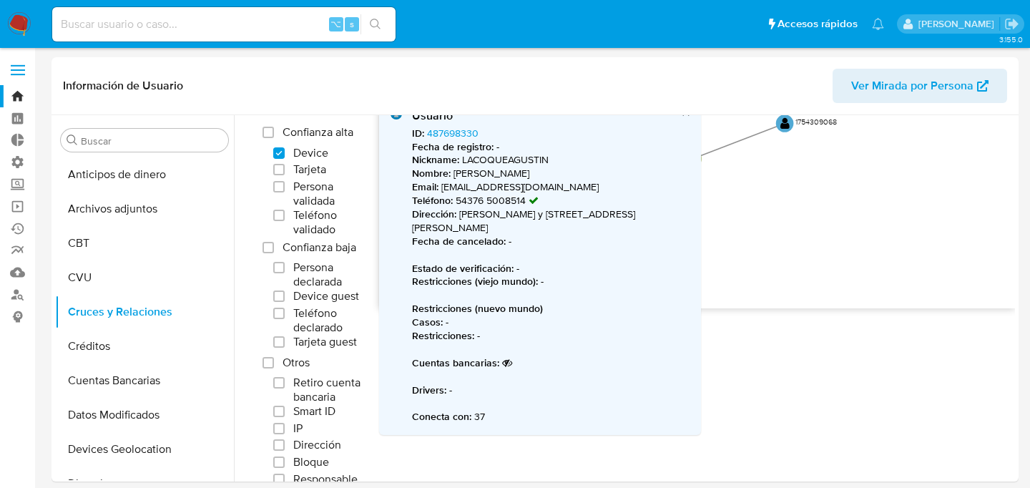
scroll to position [102, 0]
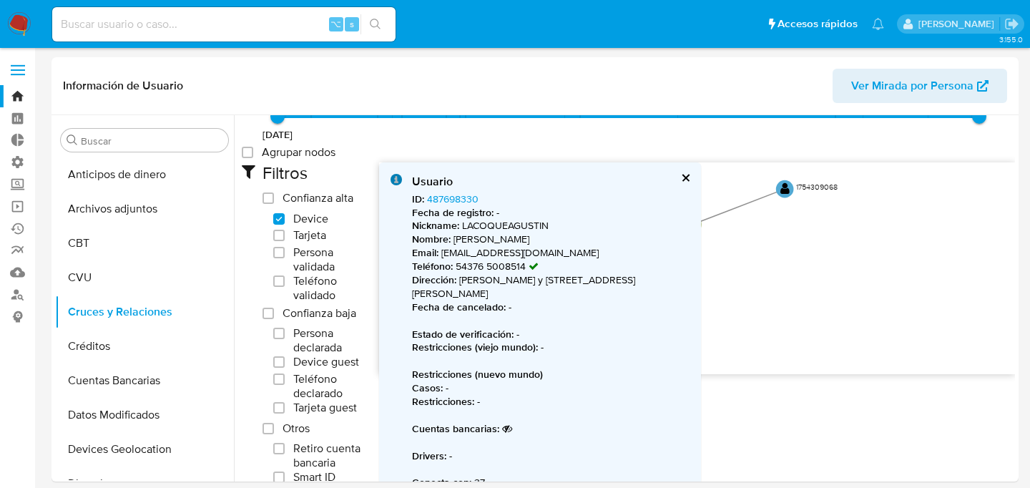
click at [669, 177] on div "Usuario" at bounding box center [550, 182] width 277 height 16
click at [681, 177] on button "cerrar" at bounding box center [684, 177] width 9 height 9
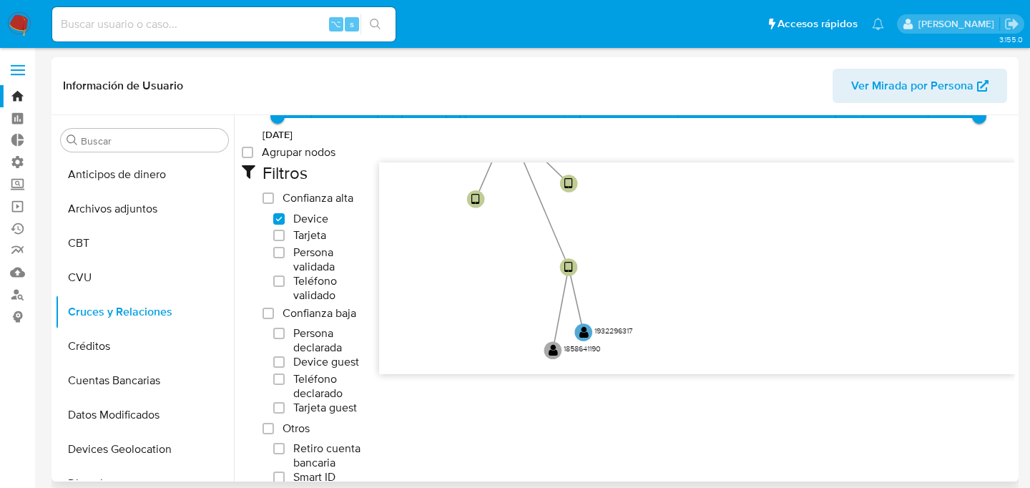
drag, startPoint x: 671, startPoint y: 300, endPoint x: 606, endPoint y: 149, distance: 164.3
click at [606, 149] on div "25/6/2021 25/6/2021, 11:12:21 a.m. 20/3/2025, 2:35:35 a.m. Agrupar nodos Filtro…" at bounding box center [628, 369] width 773 height 599
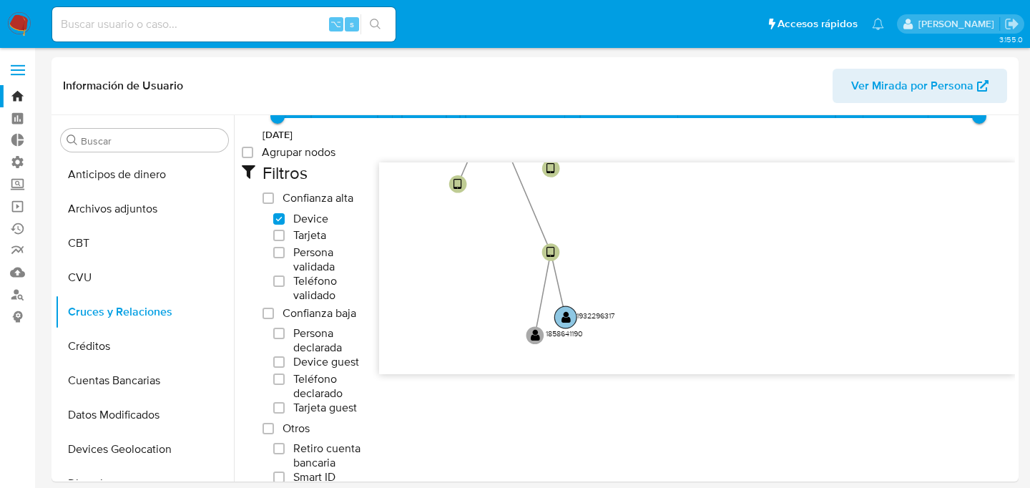
click at [568, 314] on text "" at bounding box center [565, 317] width 9 height 13
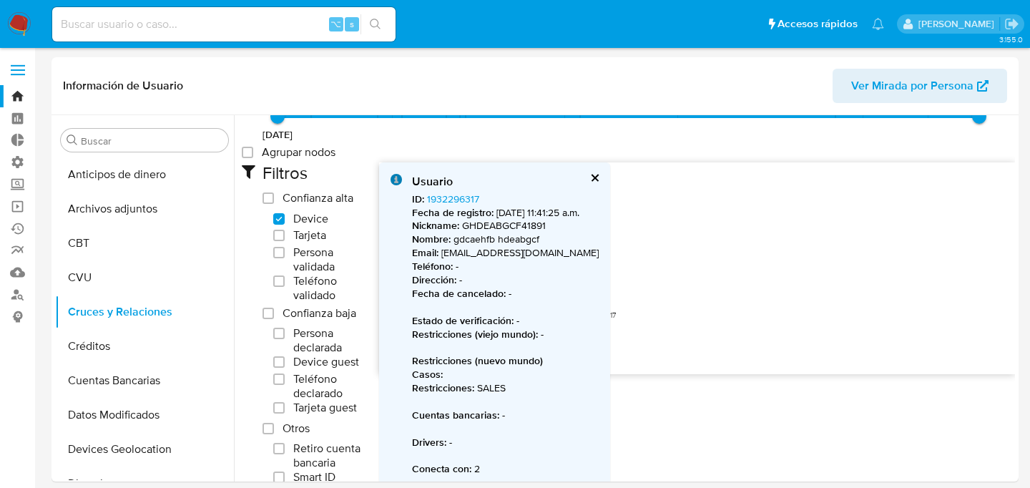
click at [590, 177] on button "cerrar" at bounding box center [593, 177] width 9 height 9
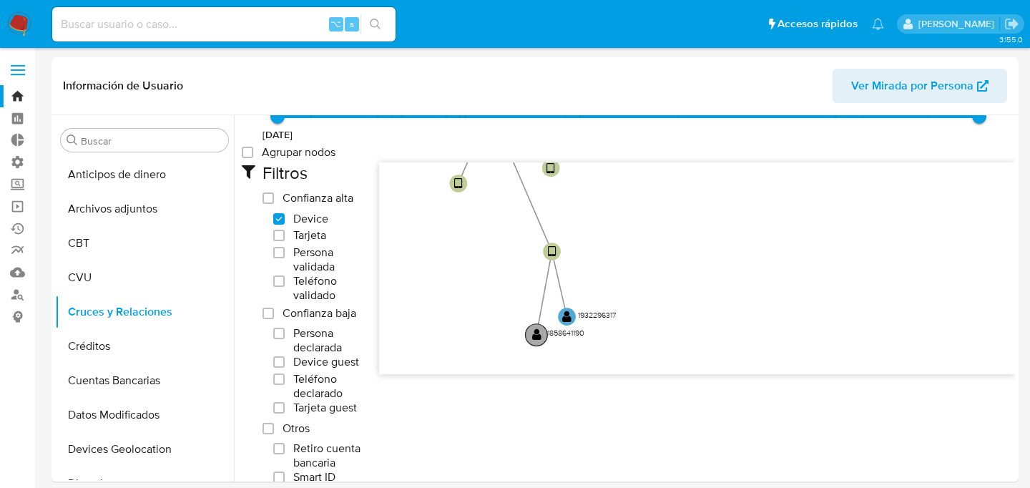
click at [534, 334] on text "" at bounding box center [536, 334] width 9 height 13
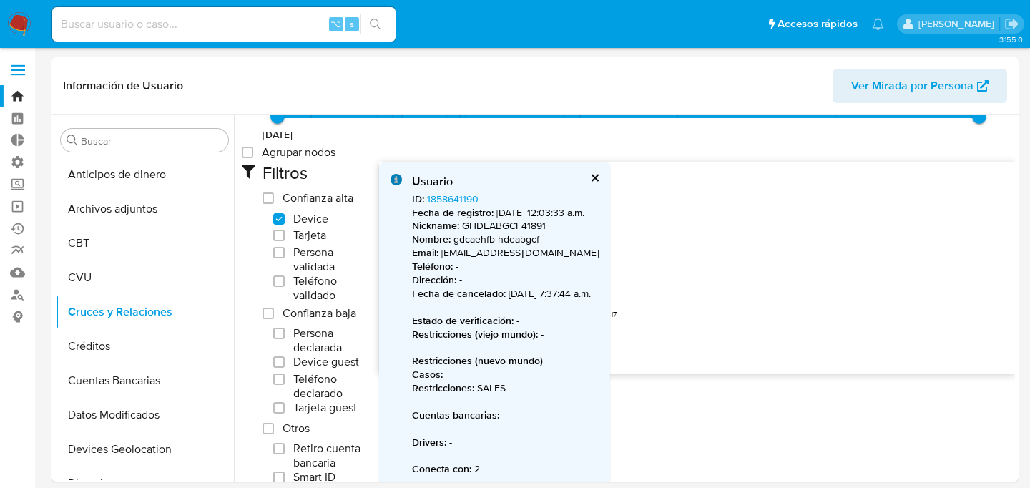
click at [576, 216] on p "Fecha de registro : 14/6/2024, 12:03:33 a.m." at bounding box center [505, 213] width 187 height 14
click at [598, 173] on button "cerrar" at bounding box center [593, 177] width 9 height 9
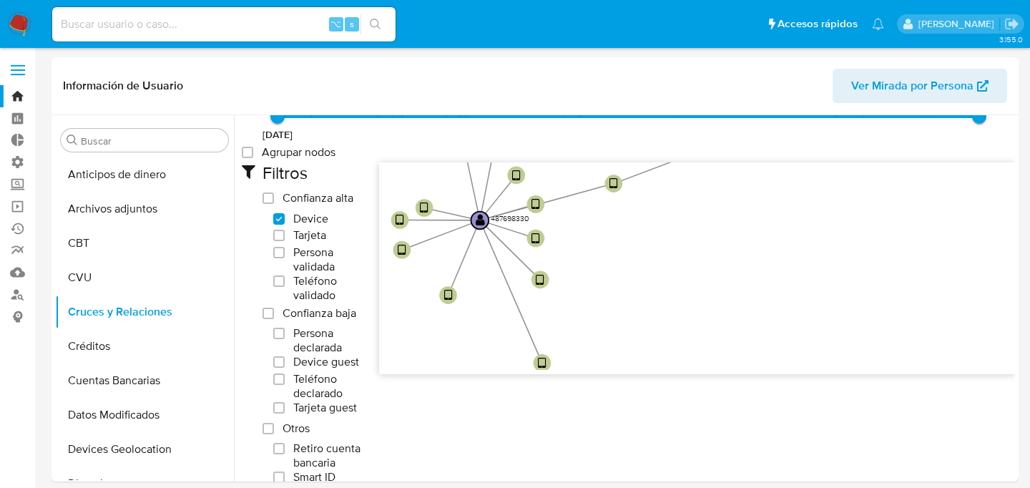
drag, startPoint x: 647, startPoint y: 226, endPoint x: 639, endPoint y: 345, distance: 119.0
click at [639, 345] on icon "user-487698330  487698330 phone-70cb5b975bf176b460e186fc0fd5cdc5  phone-70cb5…" at bounding box center [697, 265] width 636 height 207
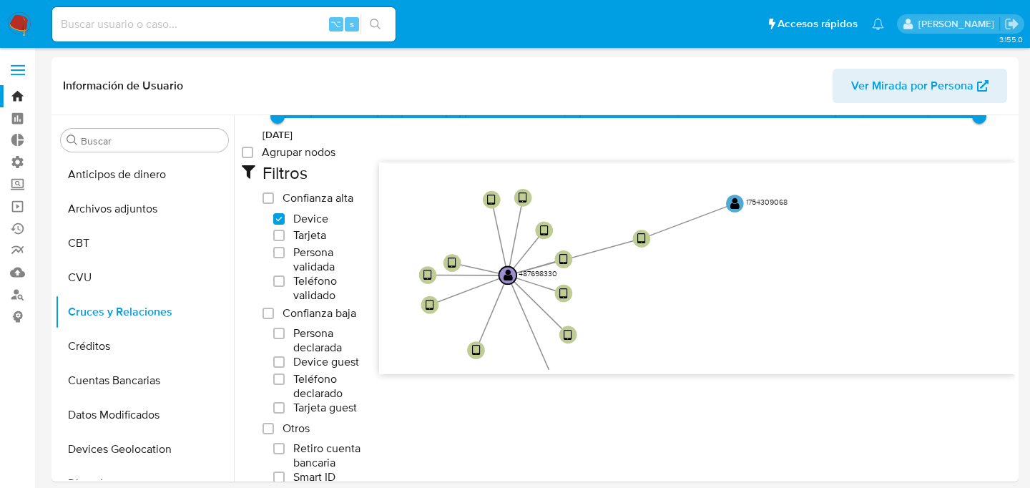
drag, startPoint x: 676, startPoint y: 257, endPoint x: 701, endPoint y: 305, distance: 53.1
click at [701, 305] on icon "user-487698330  487698330 phone-70cb5b975bf176b460e186fc0fd5cdc5  phone-70cb5…" at bounding box center [697, 265] width 636 height 207
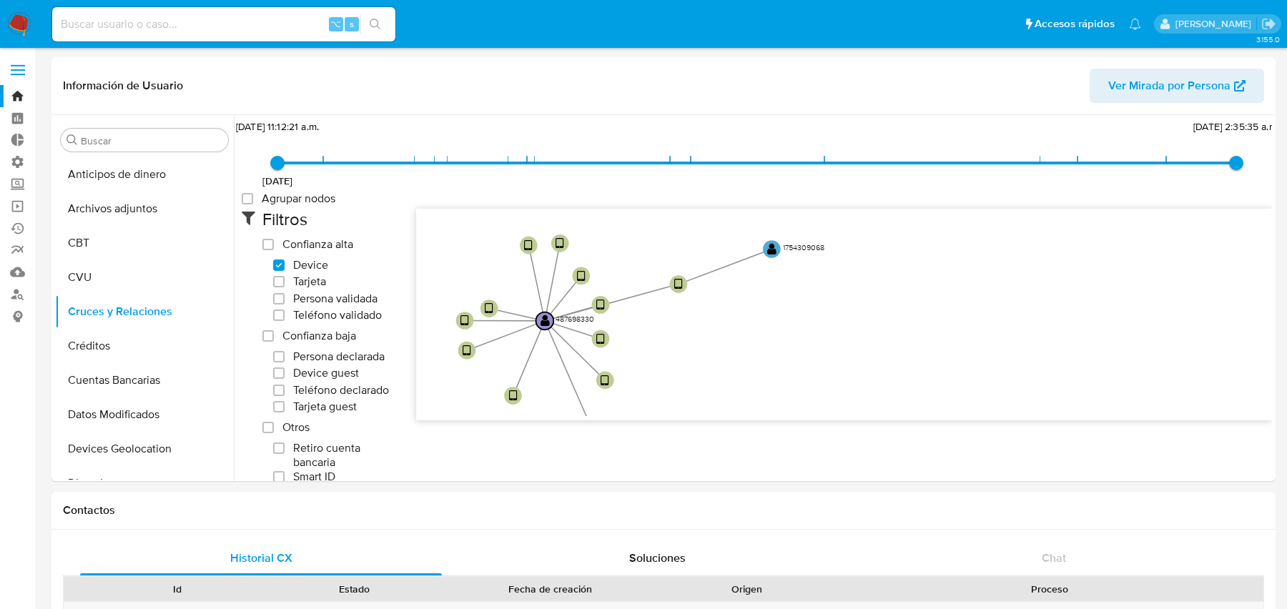
scroll to position [60, 0]
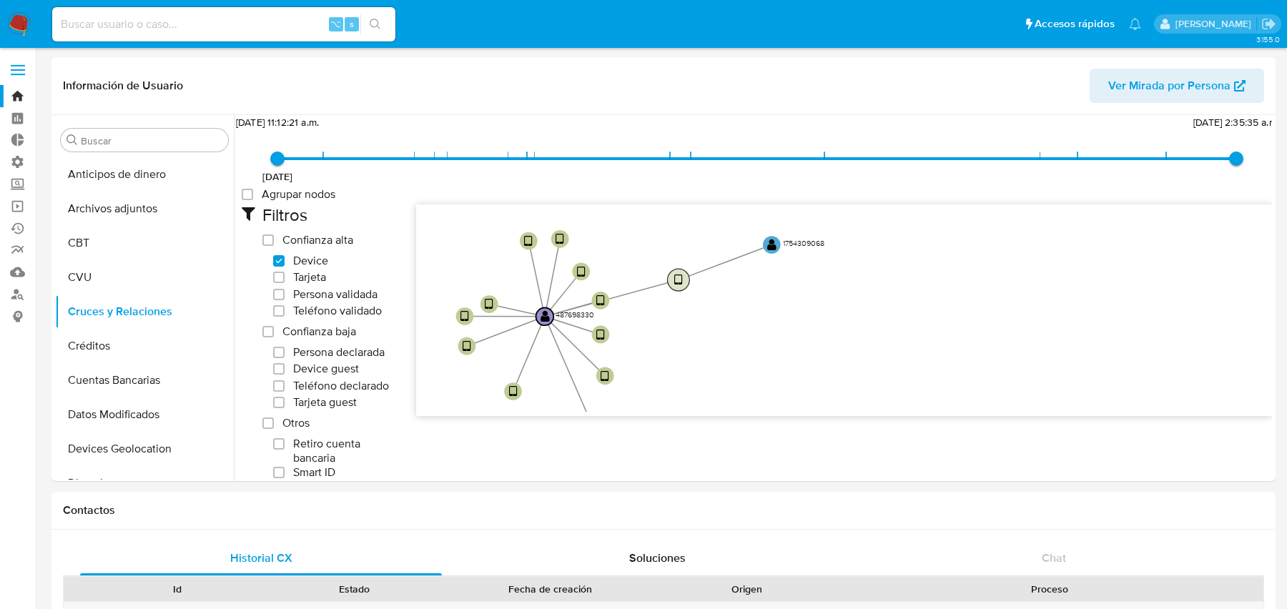
click at [676, 280] on text "" at bounding box center [678, 280] width 9 height 13
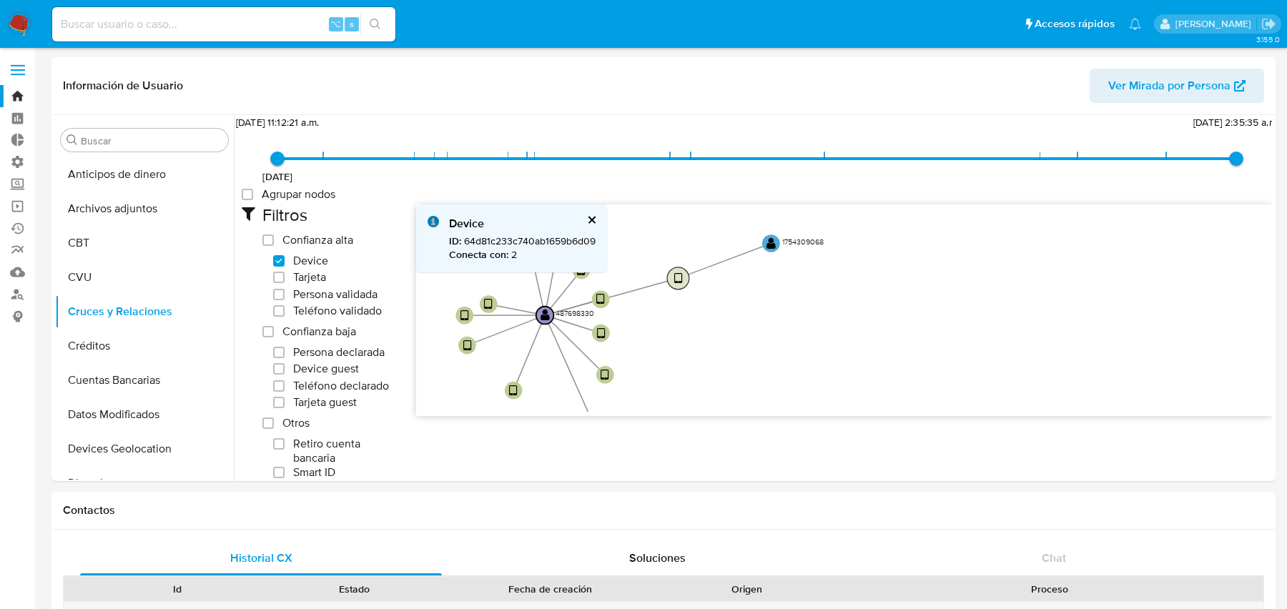
click at [674, 283] on text "" at bounding box center [678, 278] width 9 height 13
click at [675, 275] on text "" at bounding box center [675, 276] width 9 height 13
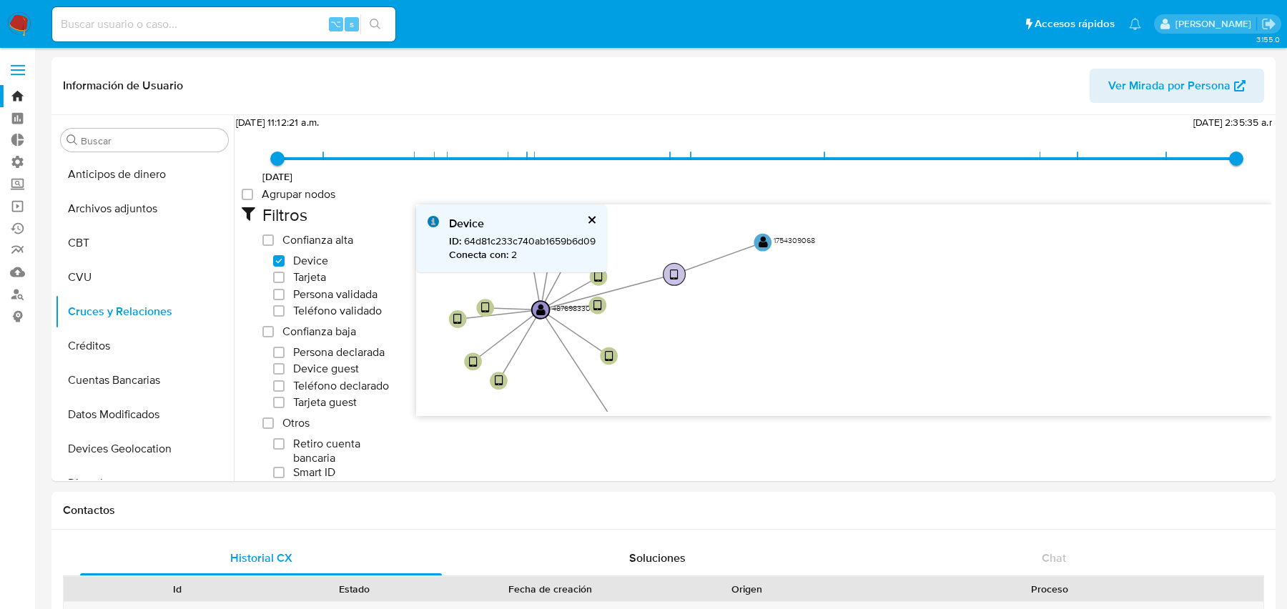
click at [675, 275] on text "" at bounding box center [674, 275] width 9 height 13
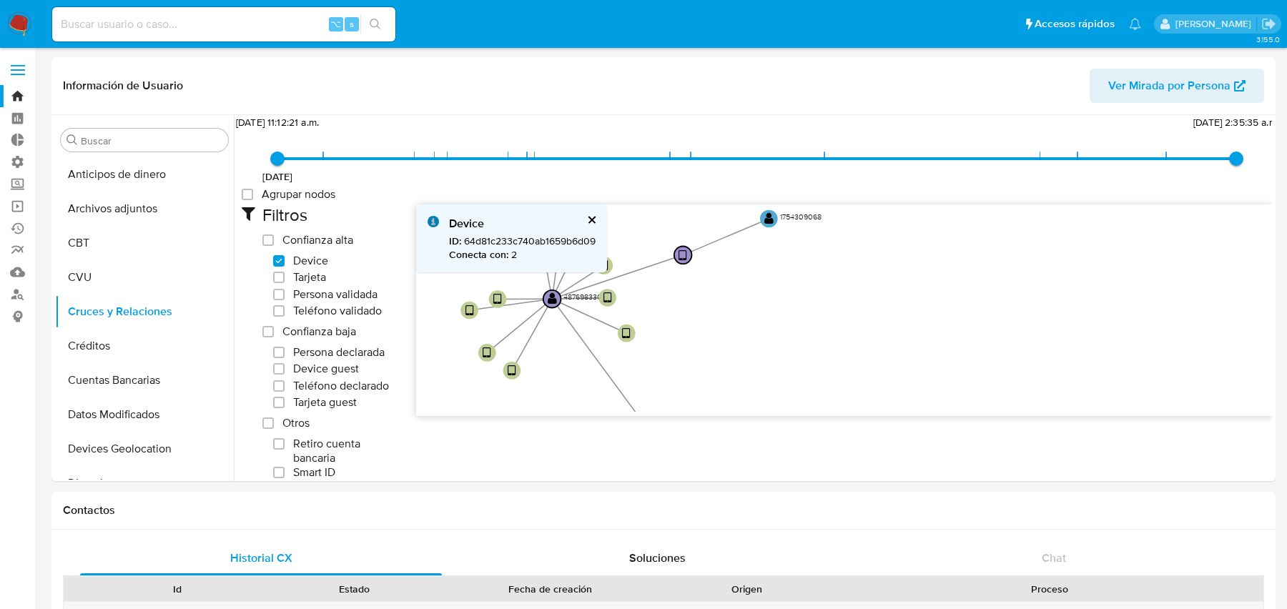
click at [586, 222] on button "cerrar" at bounding box center [590, 219] width 9 height 9
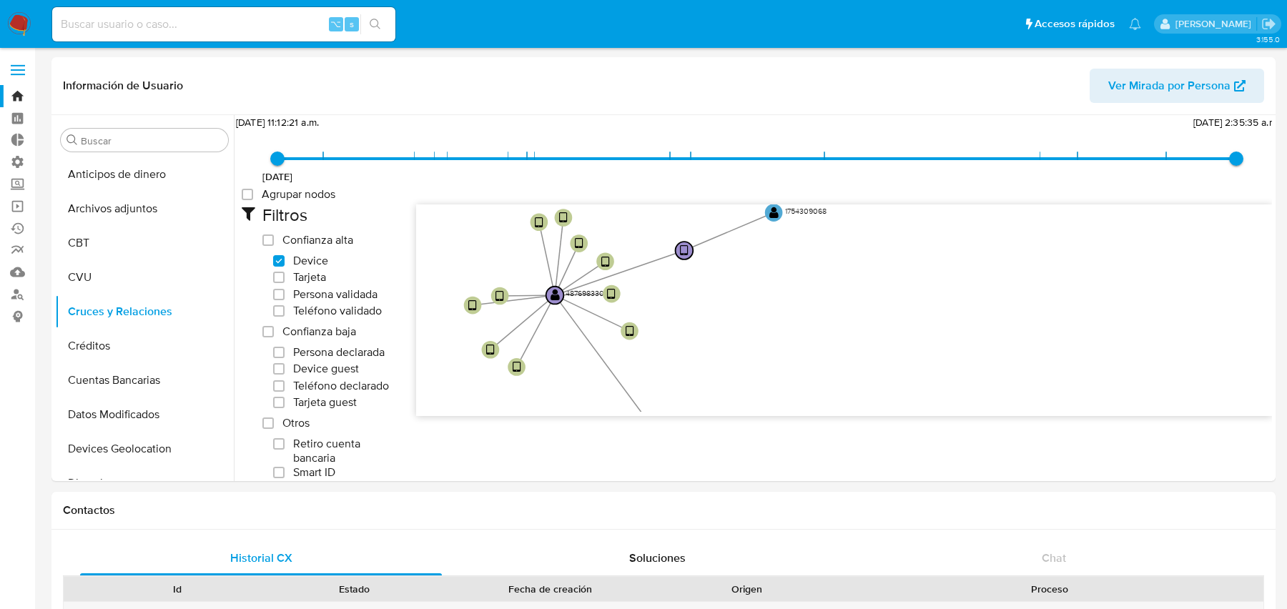
click at [711, 287] on icon "user-487698330  487698330 phone-70cb5b975bf176b460e186fc0fd5cdc5  phone-70cb5…" at bounding box center [844, 308] width 856 height 207
drag, startPoint x: 711, startPoint y: 287, endPoint x: 674, endPoint y: 366, distance: 87.0
click at [674, 367] on icon "user-487698330  487698330 phone-70cb5b975bf176b460e186fc0fd5cdc5  phone-70cb5…" at bounding box center [844, 308] width 856 height 207
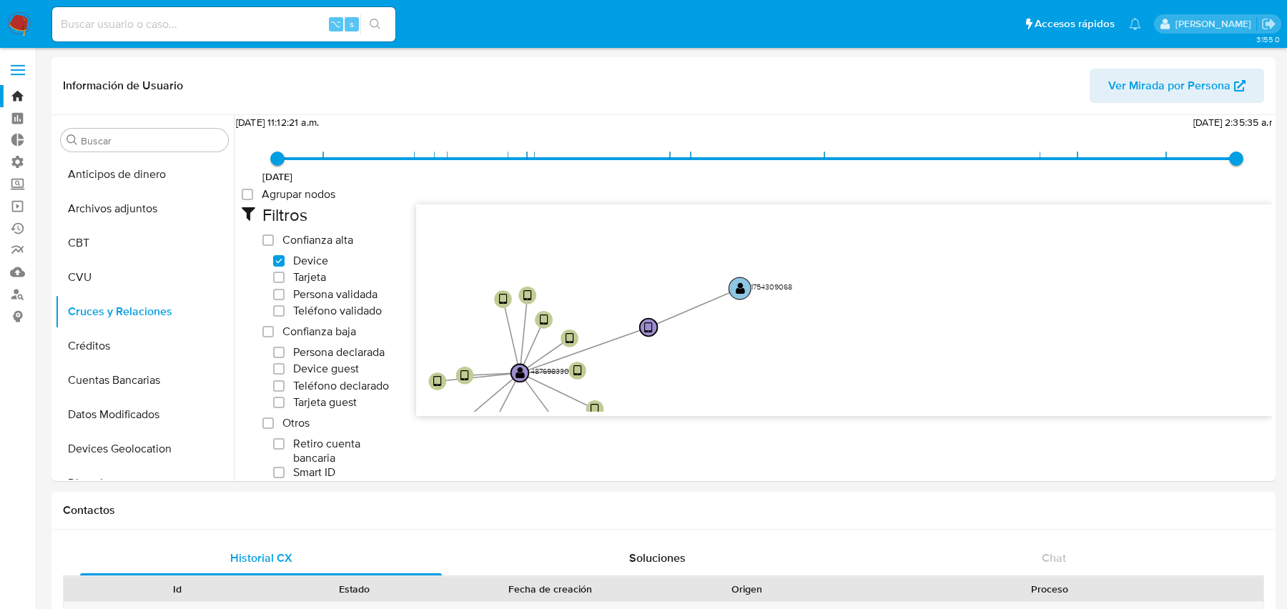
click at [731, 290] on circle at bounding box center [740, 288] width 22 height 22
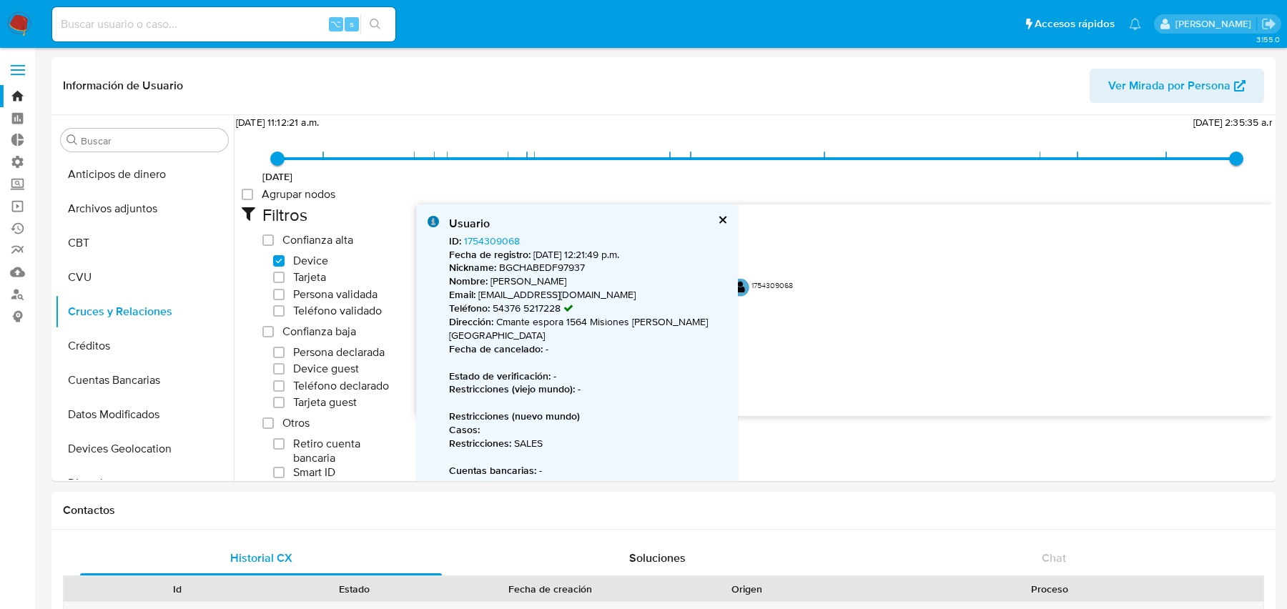
click at [766, 339] on icon "user-487698330  487698330 phone-70cb5b975bf176b460e186fc0fd5cdc5  phone-70cb5…" at bounding box center [844, 308] width 856 height 207
click at [698, 189] on div "Agrupar nodos" at bounding box center [757, 195] width 1030 height 17
click at [701, 217] on div "Usuario" at bounding box center [587, 224] width 277 height 16
click at [718, 222] on button "cerrar" at bounding box center [722, 219] width 9 height 9
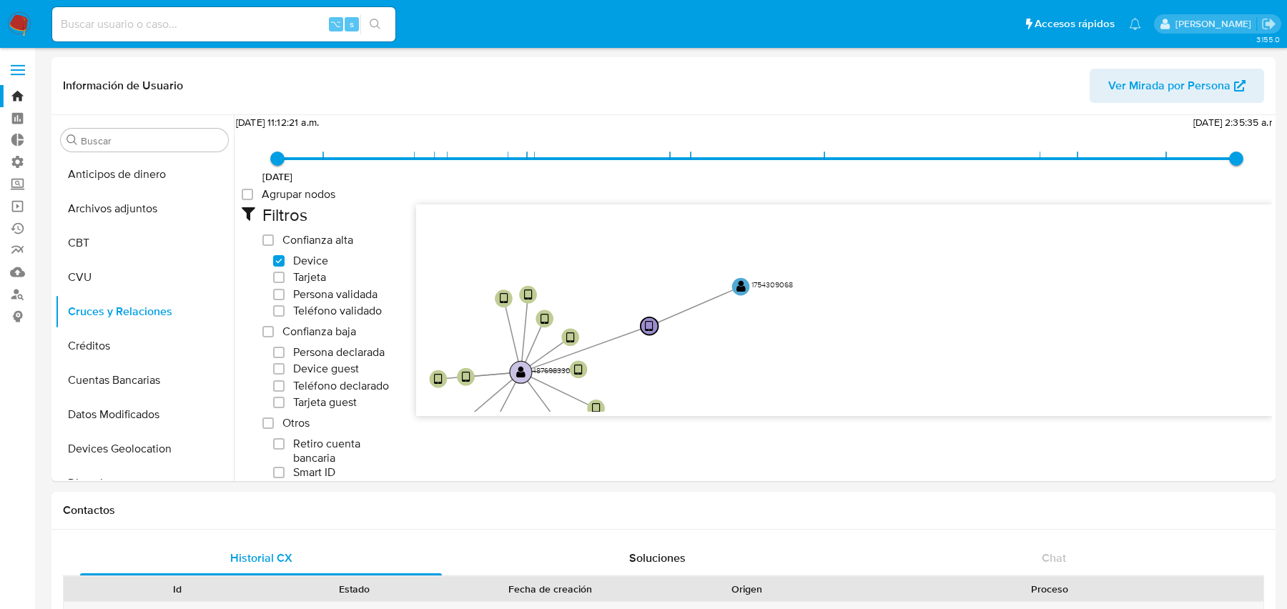
click at [556, 368] on text "487698330" at bounding box center [551, 370] width 39 height 11
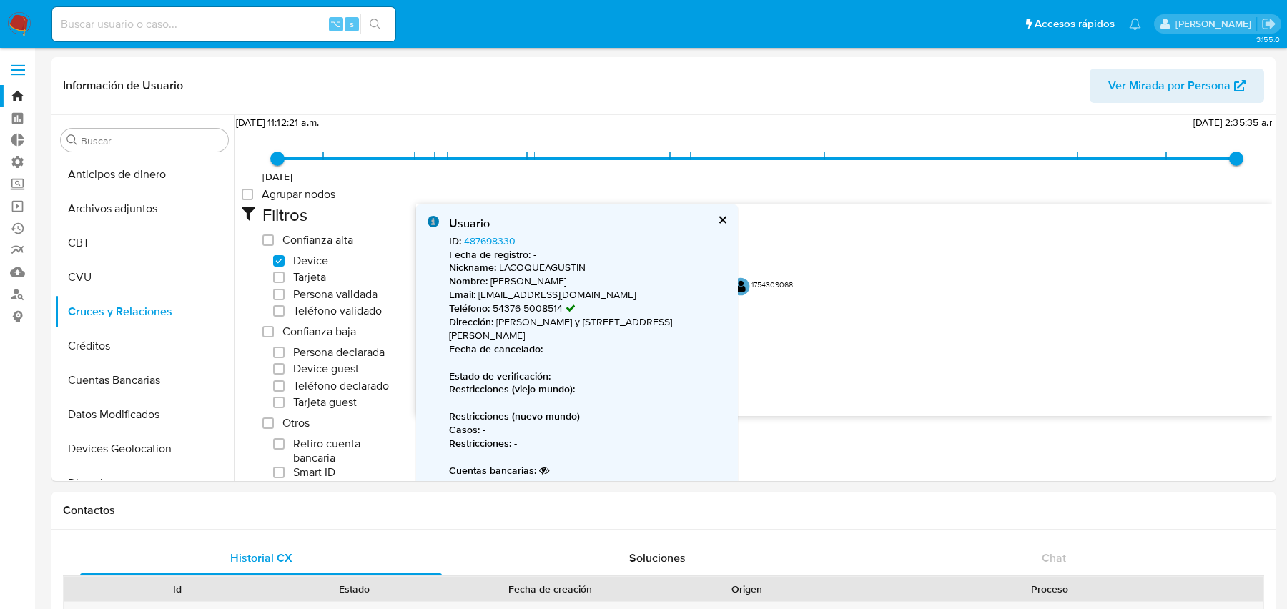
click at [556, 370] on p "Estado de verificación : -" at bounding box center [587, 377] width 277 height 14
drag, startPoint x: 532, startPoint y: 235, endPoint x: 463, endPoint y: 239, distance: 68.7
click at [463, 239] on div "ID : 487698330 Fecha de registro : - Nickname : LACOQUEAGUSTIN Nombre : Agustin…" at bounding box center [587, 383] width 277 height 297
copy link "487698330"
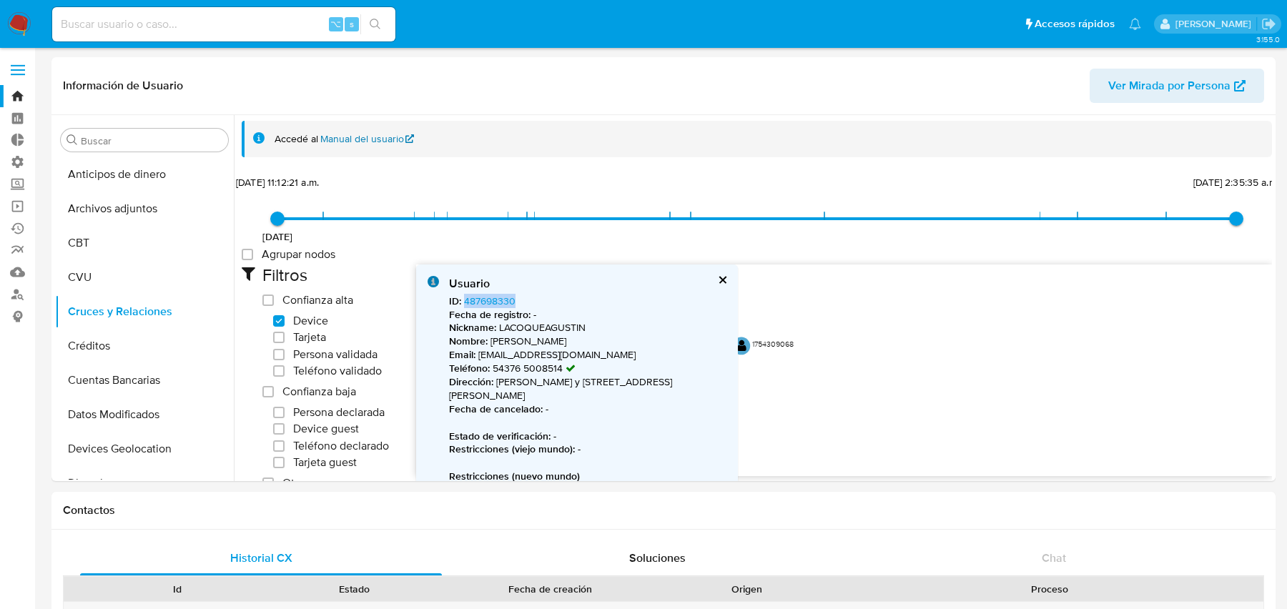
click at [333, 132] on link "Manual del usuario" at bounding box center [367, 139] width 94 height 14
click at [716, 282] on div "Usuario" at bounding box center [587, 284] width 277 height 16
click at [721, 282] on button "cerrar" at bounding box center [722, 279] width 9 height 9
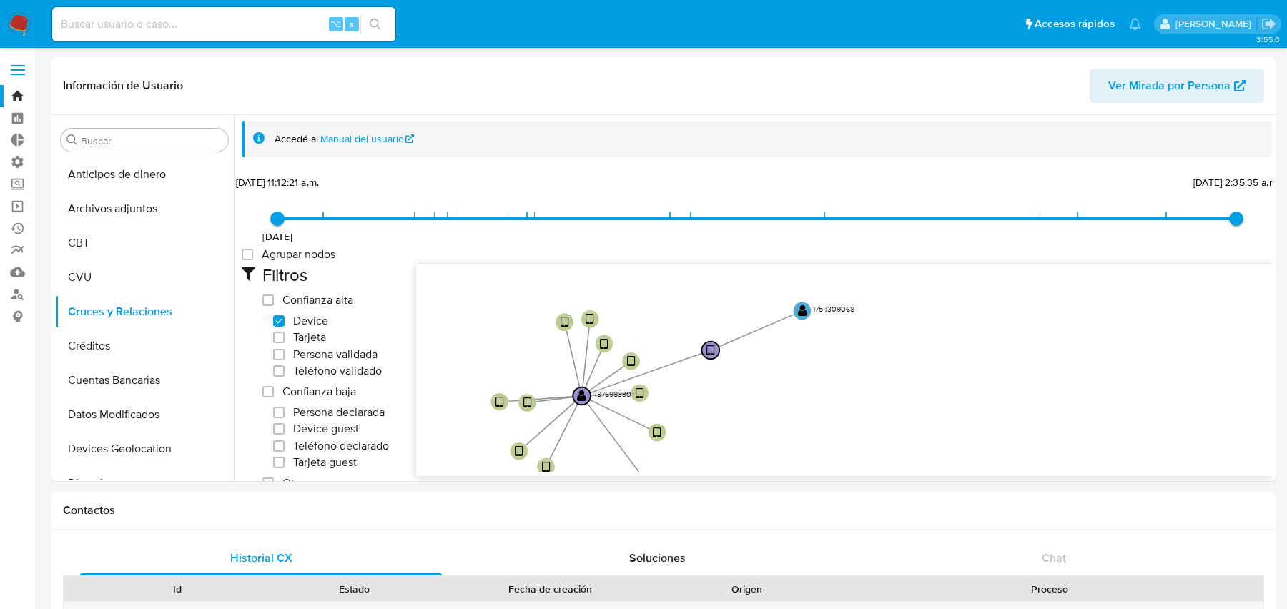
drag, startPoint x: 682, startPoint y: 319, endPoint x: 776, endPoint y: 264, distance: 108.7
click at [776, 265] on icon "user-487698330  487698330 phone-70cb5b975bf176b460e186fc0fd5cdc5  phone-70cb5…" at bounding box center [844, 368] width 856 height 207
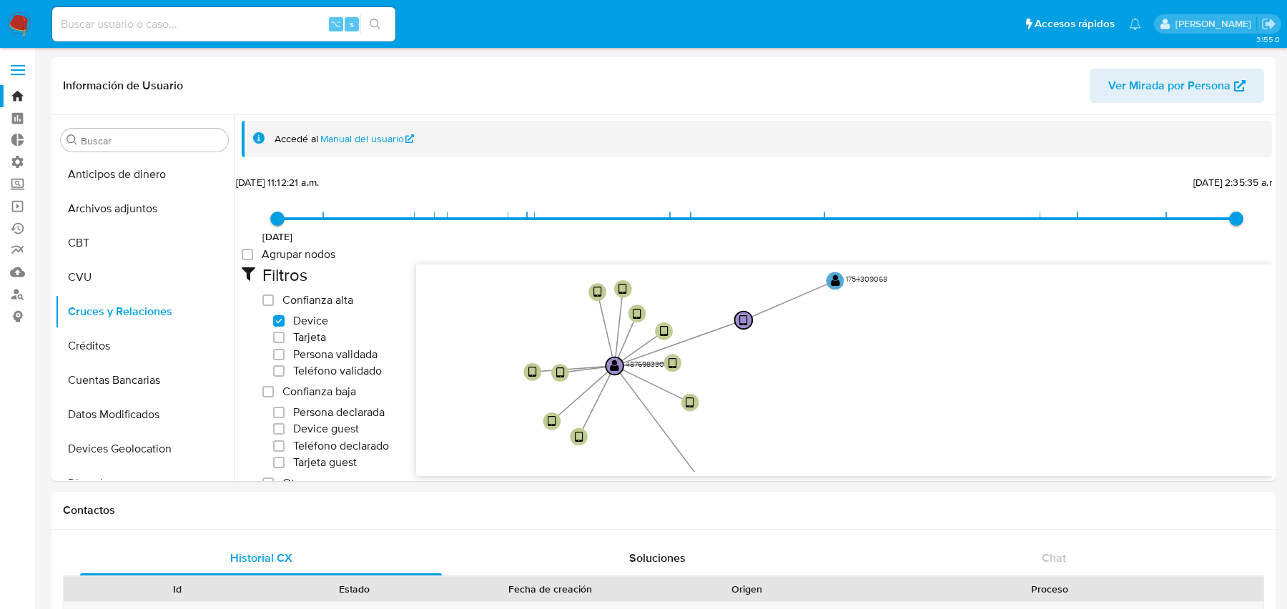
drag, startPoint x: 813, startPoint y: 395, endPoint x: 811, endPoint y: 370, distance: 24.4
click at [811, 370] on icon "user-487698330  487698330 phone-70cb5b975bf176b460e186fc0fd5cdc5  phone-70cb5…" at bounding box center [844, 368] width 856 height 207
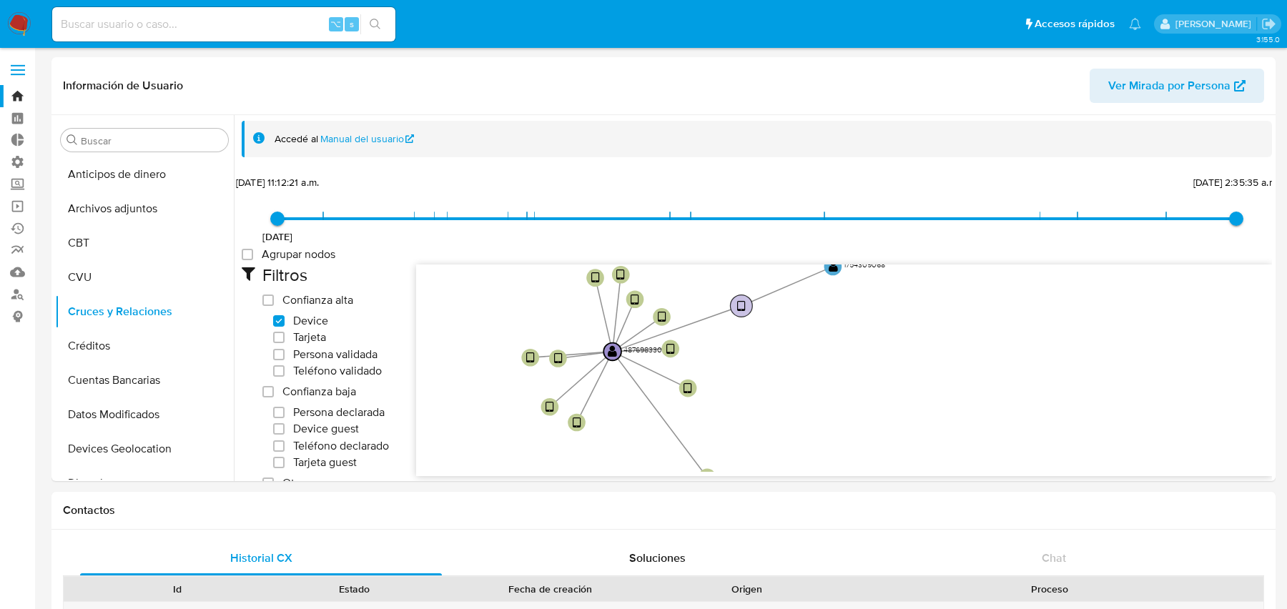
click at [739, 305] on text "" at bounding box center [741, 306] width 9 height 13
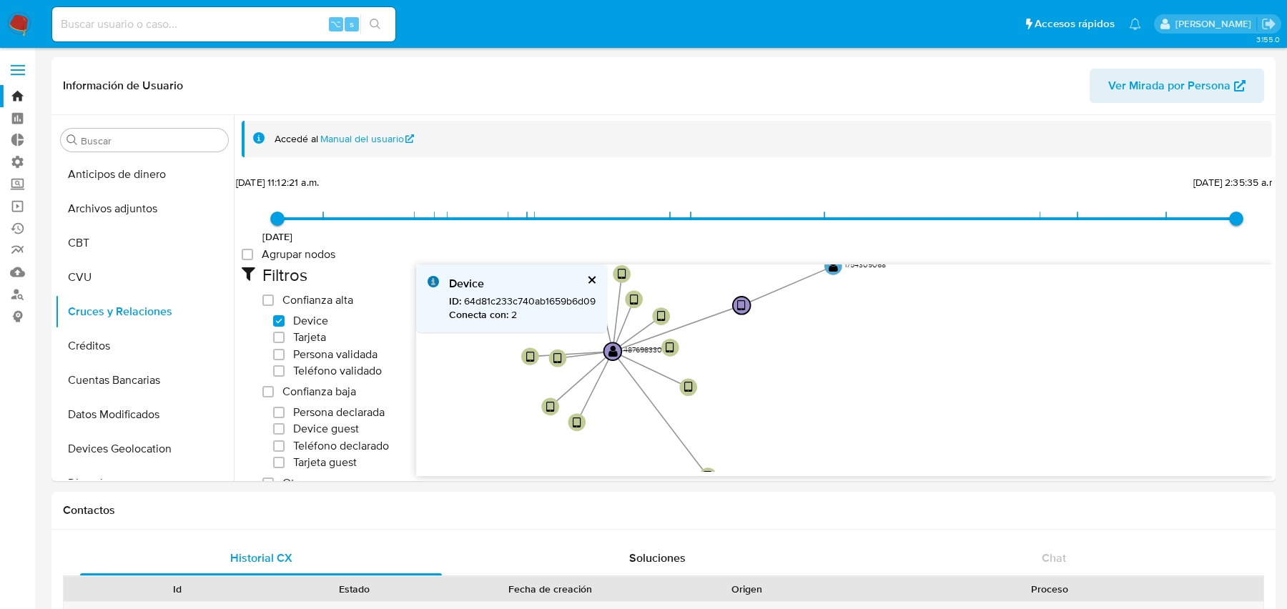
click at [752, 360] on icon "user-487698330  487698330 phone-70cb5b975bf176b460e186fc0fd5cdc5  phone-70cb5…" at bounding box center [844, 368] width 856 height 207
click at [595, 274] on div "Device ID : 64d81c233c740ab1659b6d09 Conecta con : 2" at bounding box center [511, 299] width 191 height 68
click at [584, 274] on div "Device ID : 64d81c233c740ab1659b6d09 Conecta con : 2" at bounding box center [511, 299] width 191 height 68
click at [588, 276] on button "cerrar" at bounding box center [590, 279] width 9 height 9
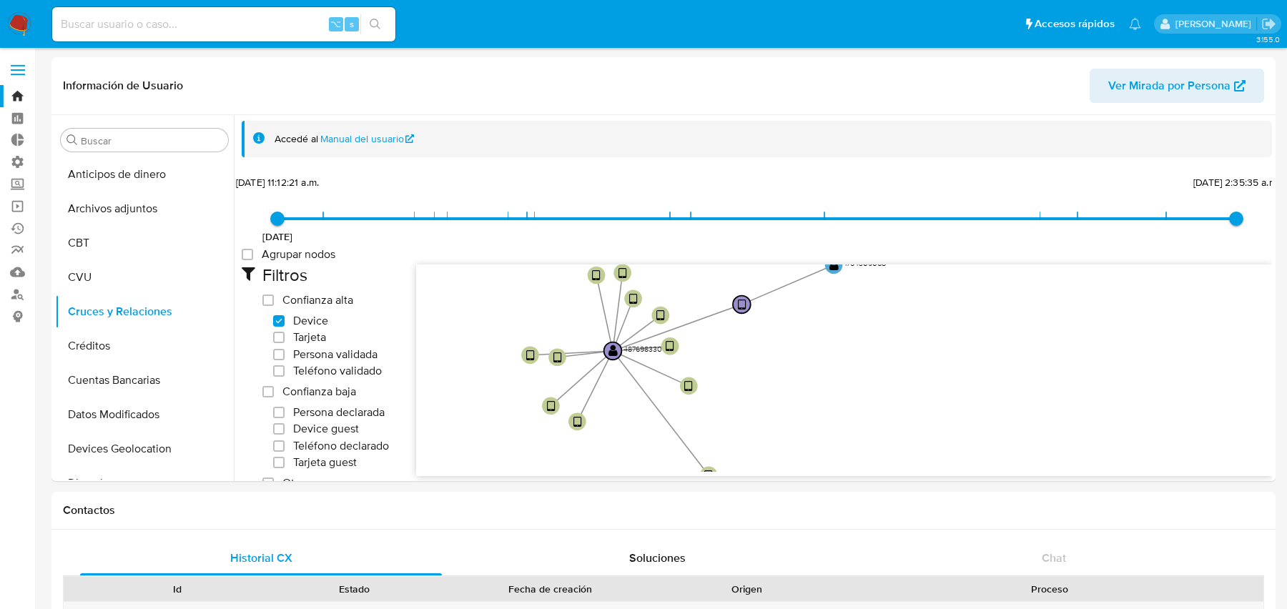
drag, startPoint x: 902, startPoint y: 391, endPoint x: 900, endPoint y: 300, distance: 91.6
click at [900, 300] on icon "user-487698330  487698330 phone-70cb5b975bf176b460e186fc0fd5cdc5  phone-70cb5…" at bounding box center [844, 368] width 856 height 207
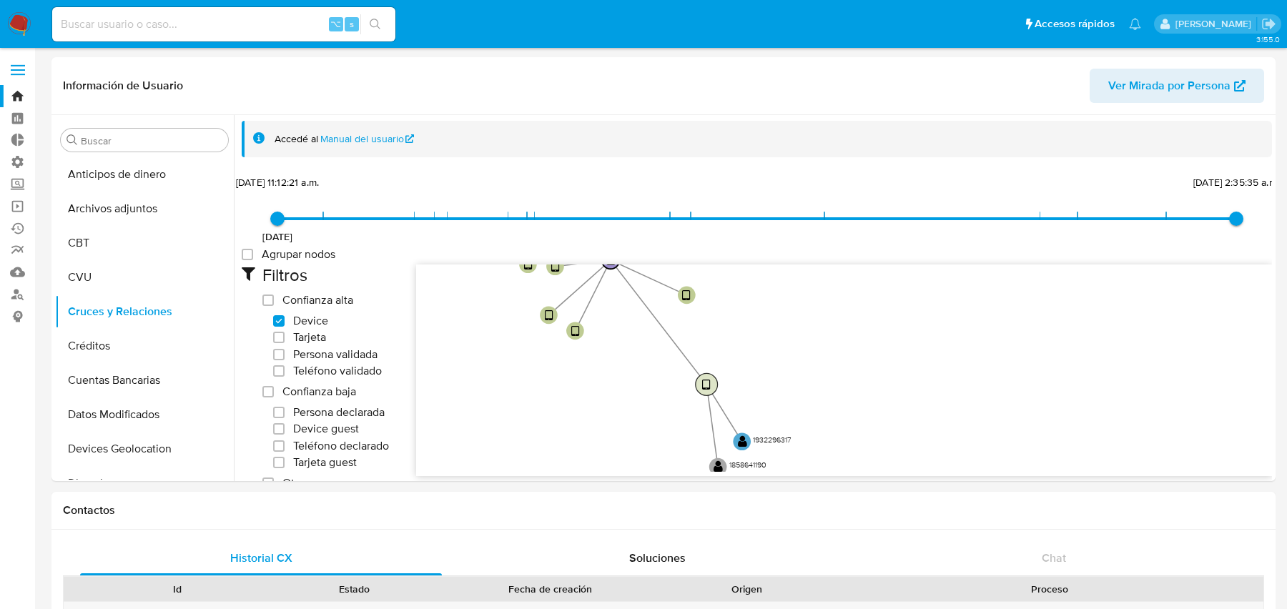
click at [707, 385] on text "" at bounding box center [706, 385] width 9 height 13
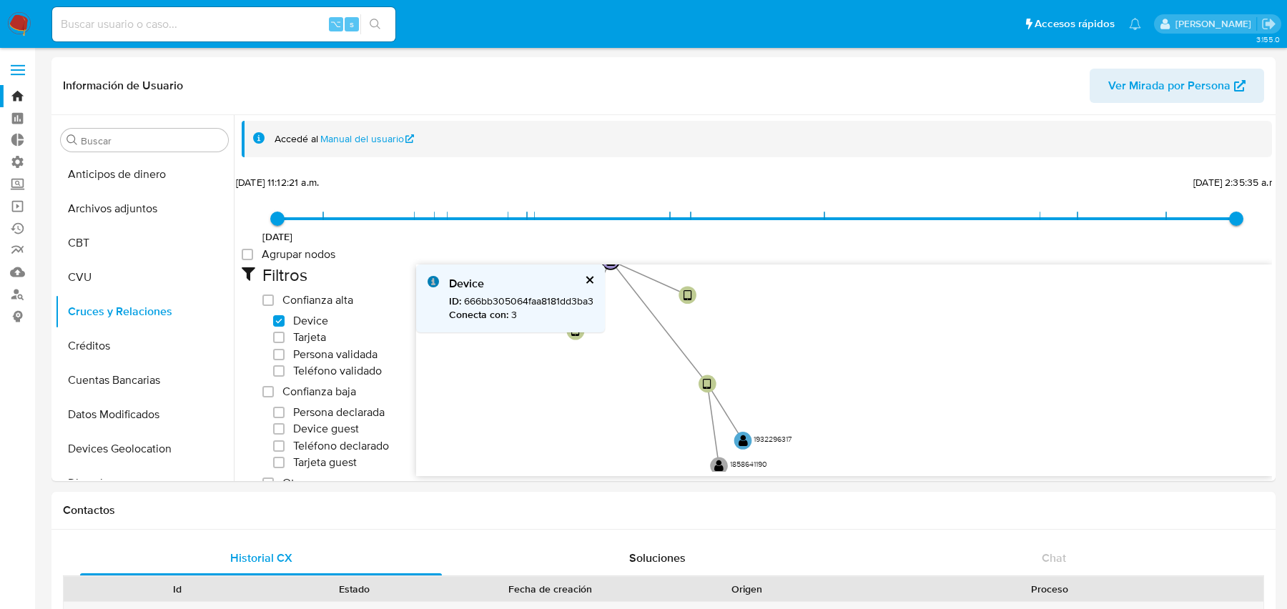
click at [773, 356] on icon "user-487698330  487698330 phone-70cb5b975bf176b460e186fc0fd5cdc5  phone-70cb5…" at bounding box center [844, 368] width 856 height 207
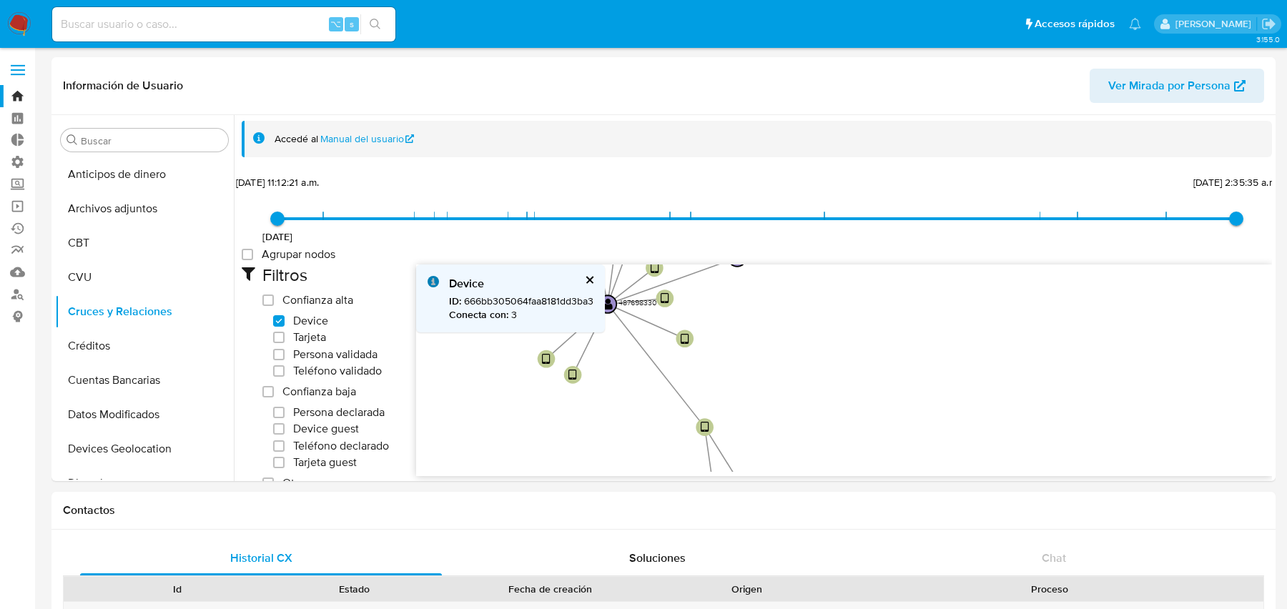
drag, startPoint x: 736, startPoint y: 288, endPoint x: 718, endPoint y: 423, distance: 136.3
click at [718, 424] on icon "user-487698330  487698330 phone-70cb5b975bf176b460e186fc0fd5cdc5  phone-70cb5…" at bounding box center [844, 368] width 856 height 207
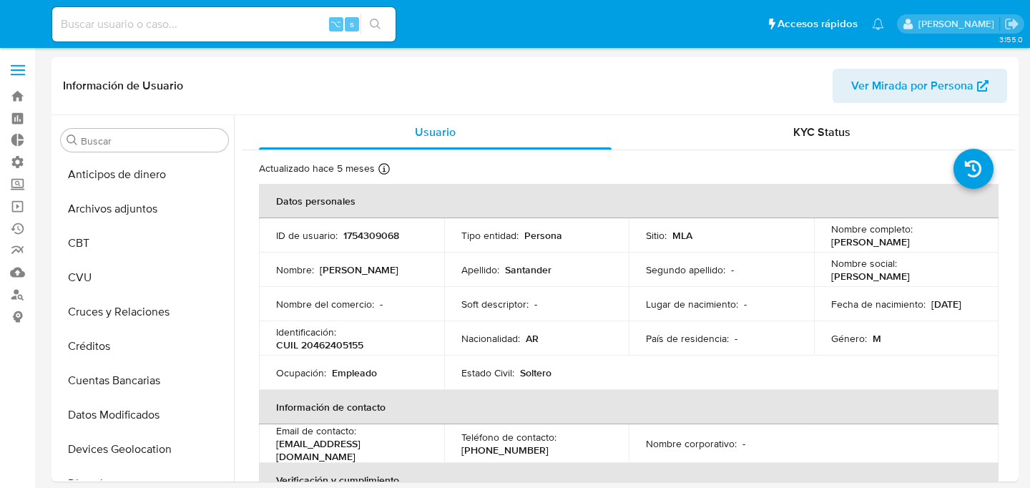
select select "10"
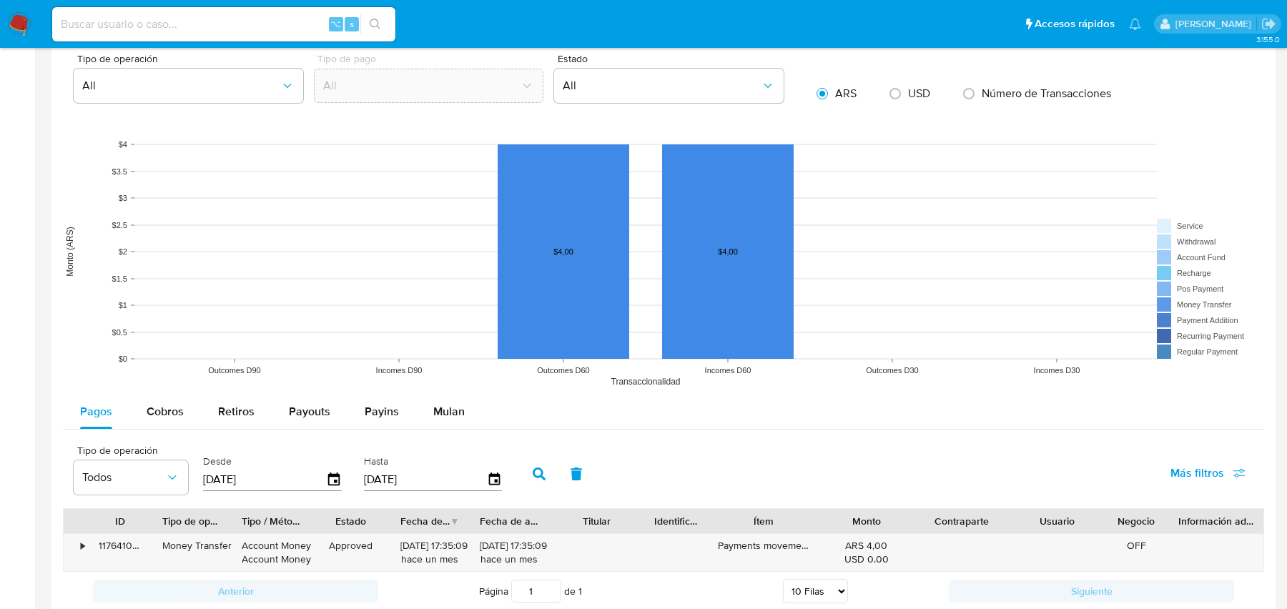
scroll to position [913, 0]
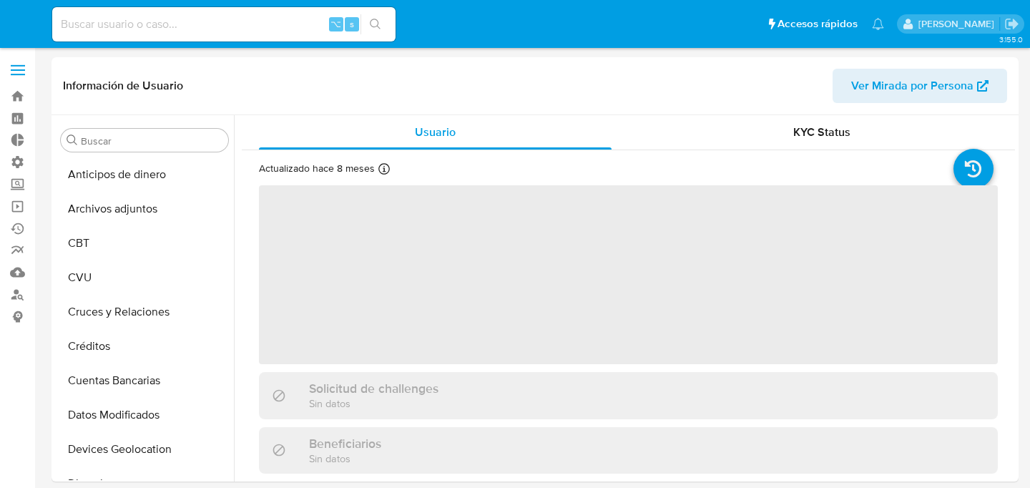
select select "10"
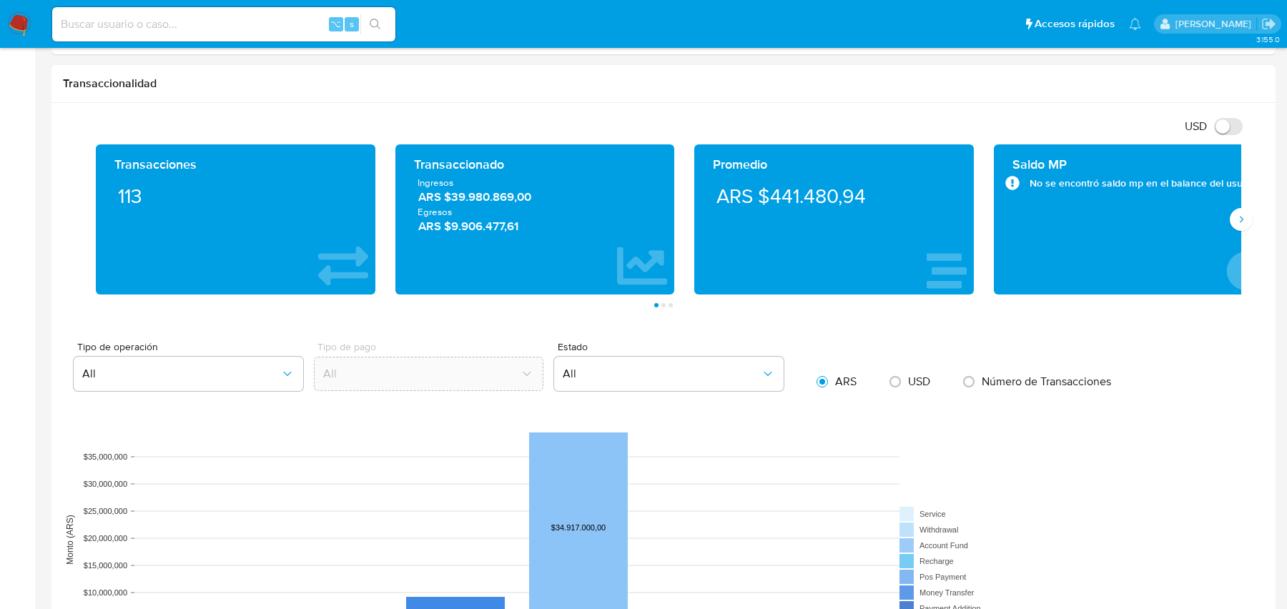
scroll to position [752, 0]
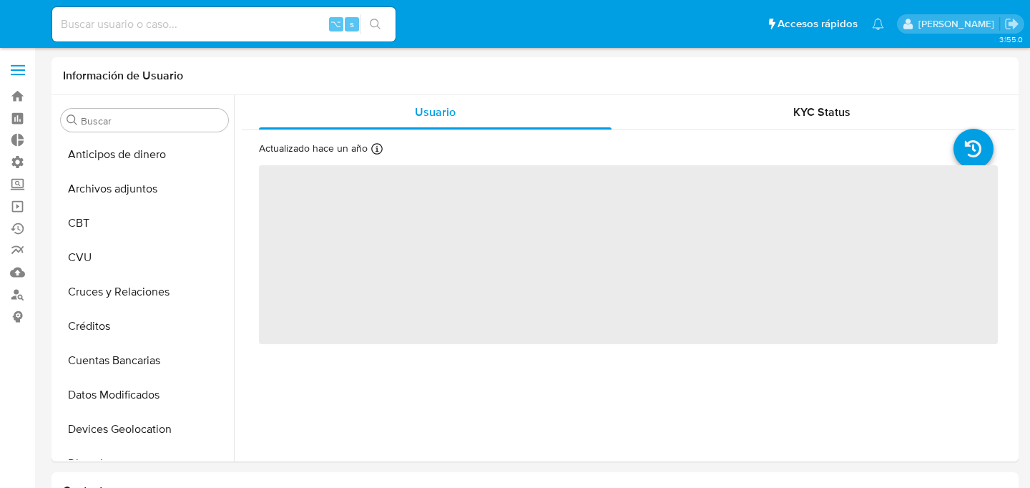
select select "10"
